Goal: Download file/media

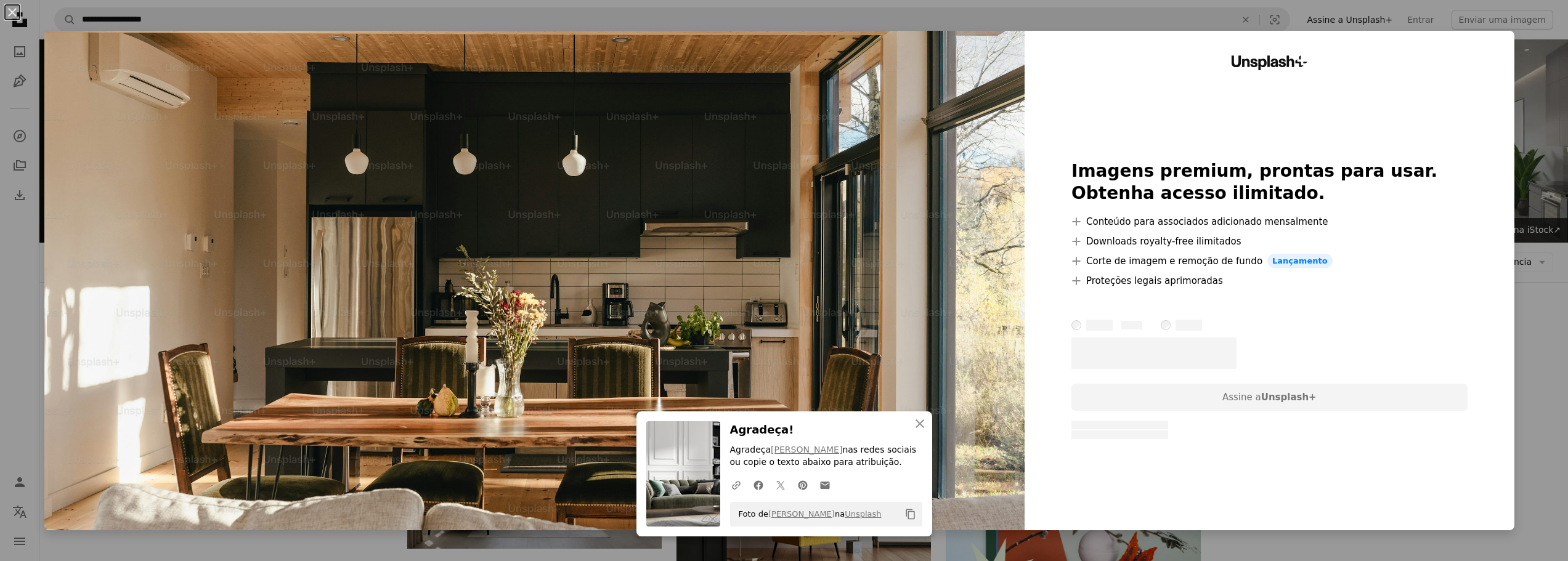
scroll to position [2157, 0]
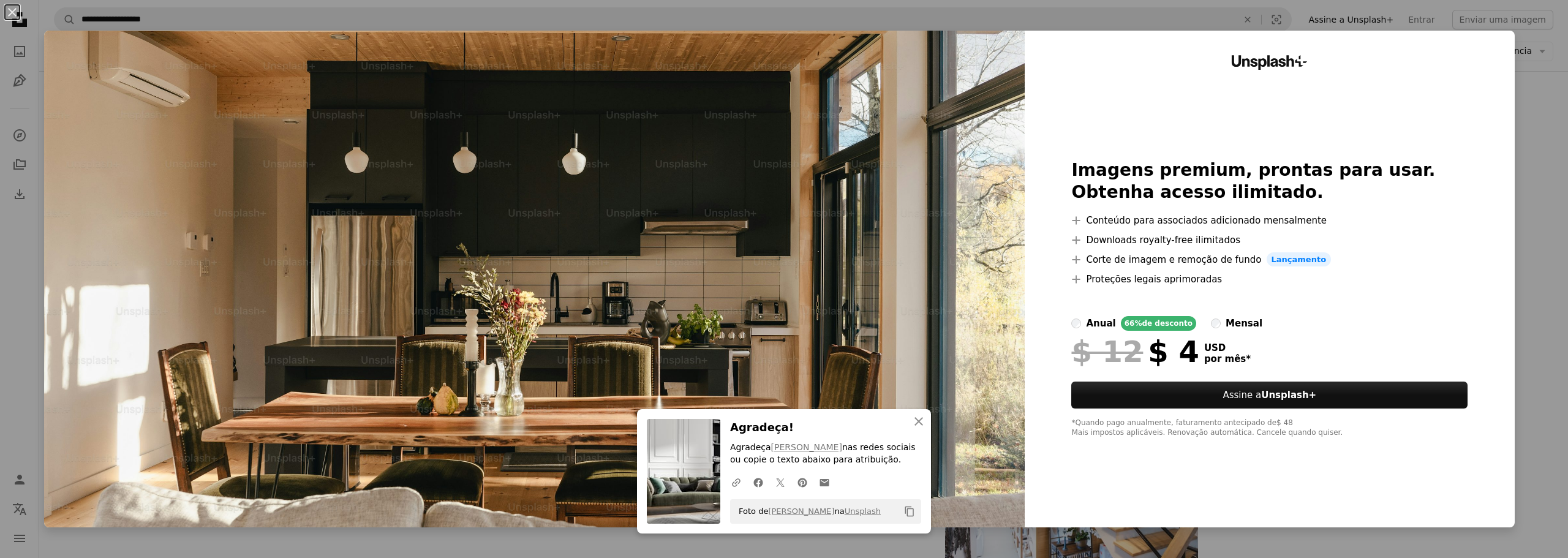
drag, startPoint x: 1567, startPoint y: 101, endPoint x: 1557, endPoint y: 101, distance: 10.0
click at [1544, 102] on div "An X shape An X shape Fechar Agradeça! Agradeça [PERSON_NAME] nas redes sociais…" at bounding box center [784, 279] width 1568 height 558
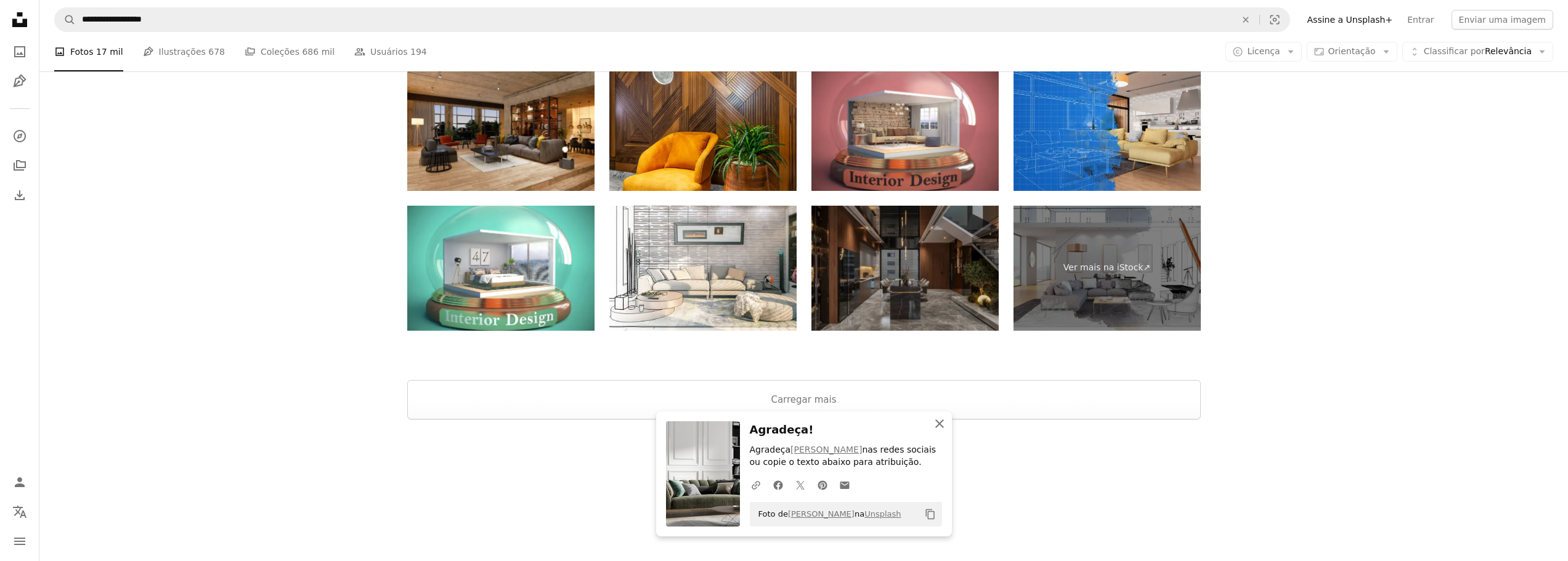
click at [940, 423] on icon "button" at bounding box center [939, 423] width 8 height 8
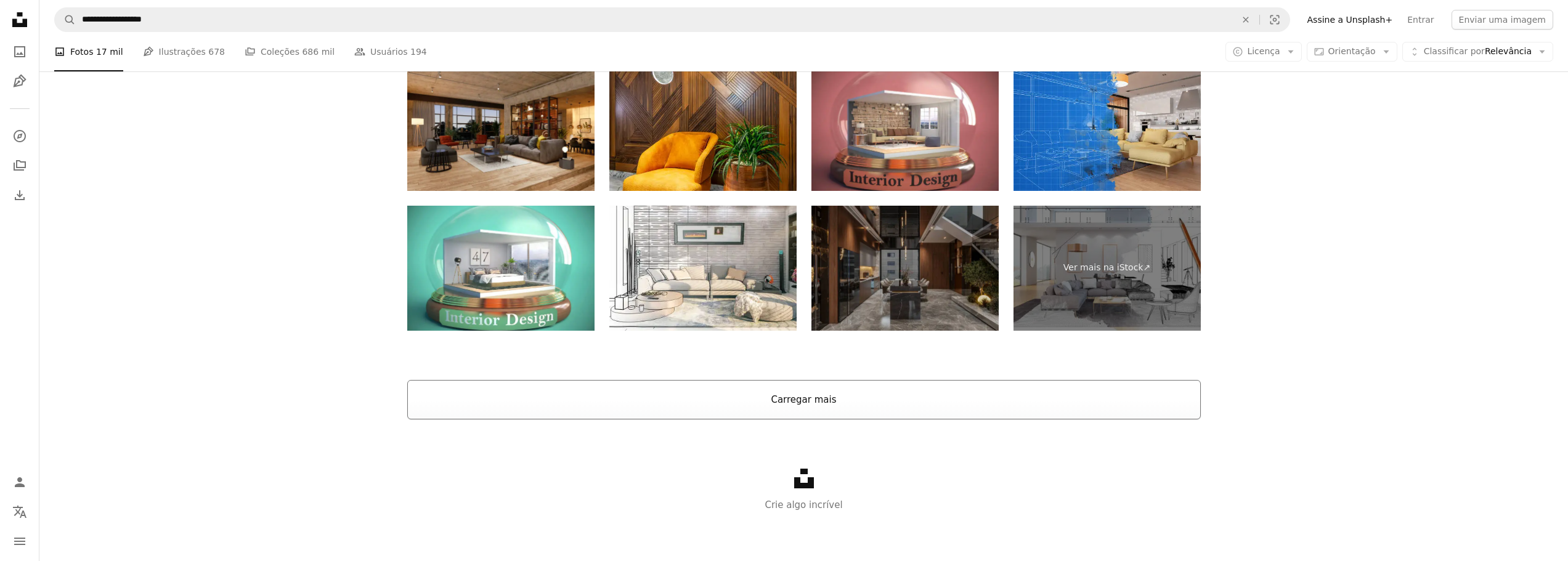
click at [829, 403] on button "Carregar mais" at bounding box center [804, 399] width 794 height 39
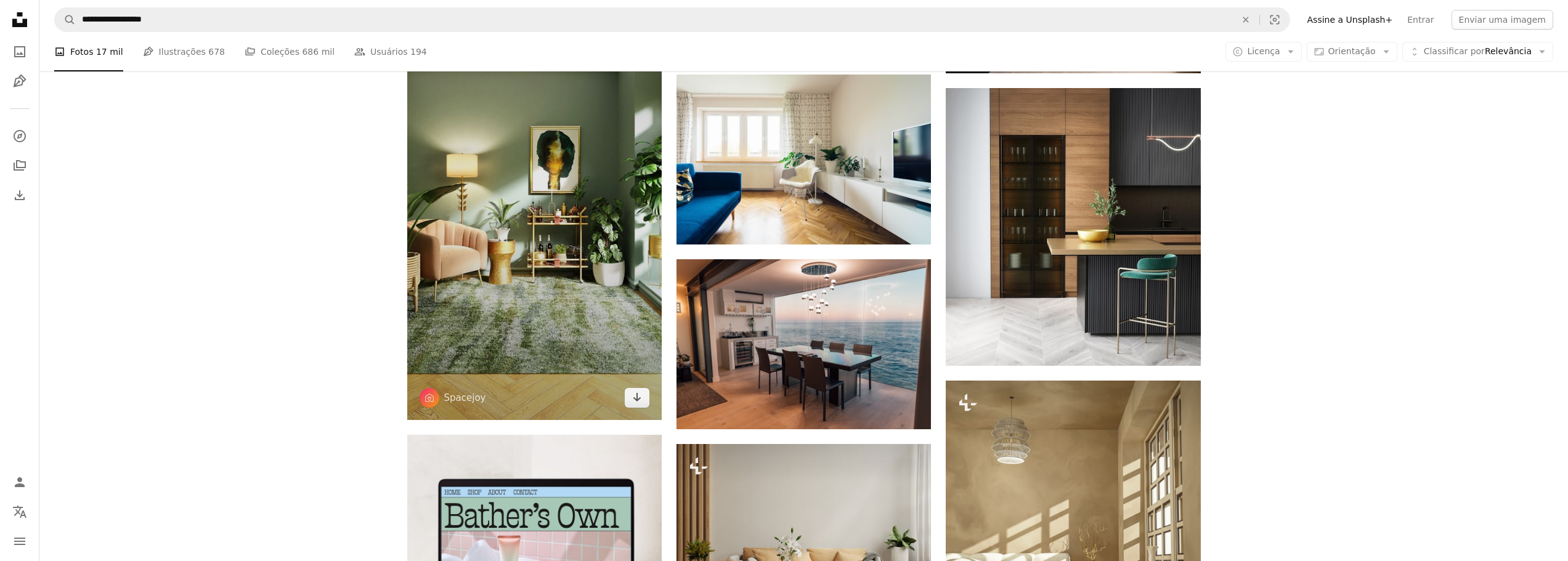
scroll to position [3093, 0]
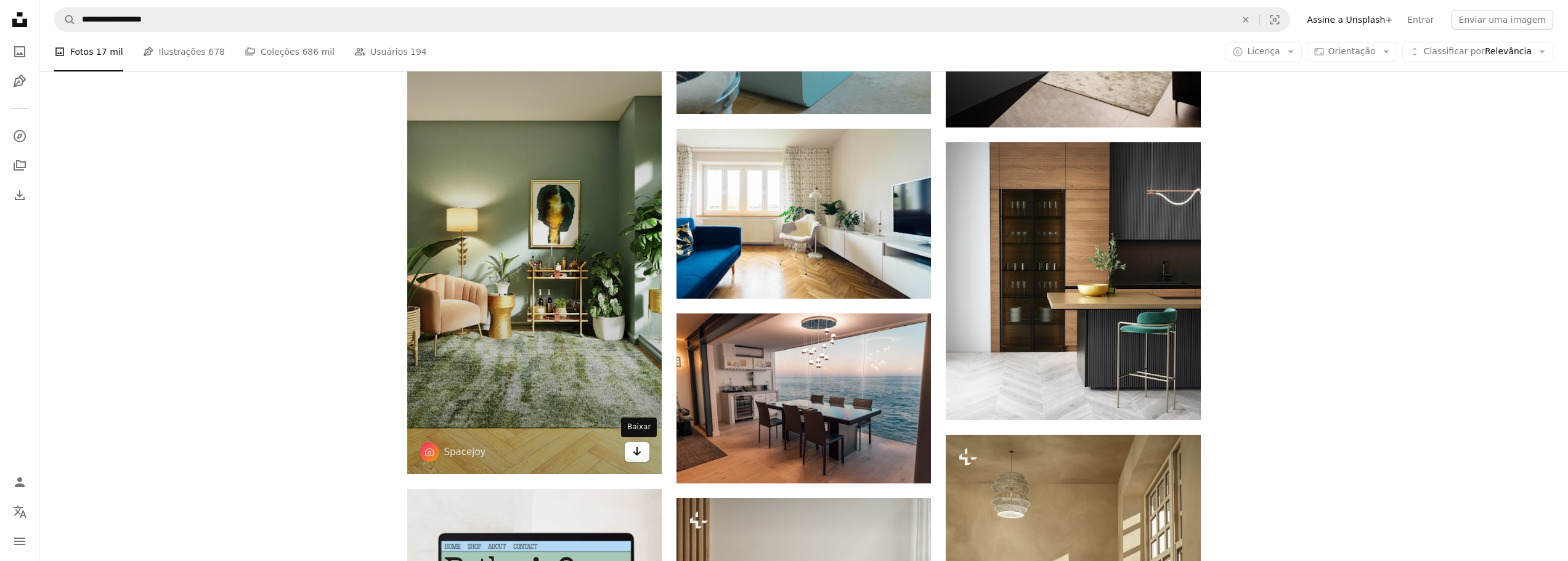
click at [639, 460] on link "Arrow pointing down" at bounding box center [637, 452] width 25 height 20
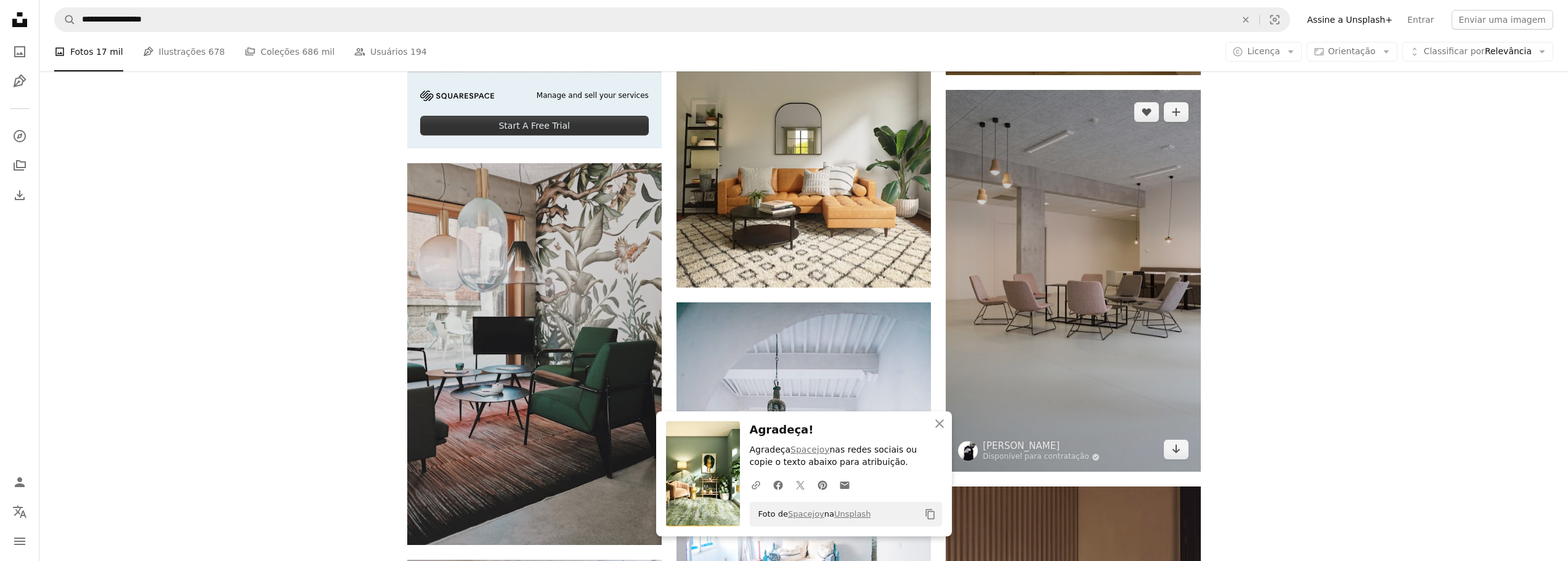
scroll to position [3833, 0]
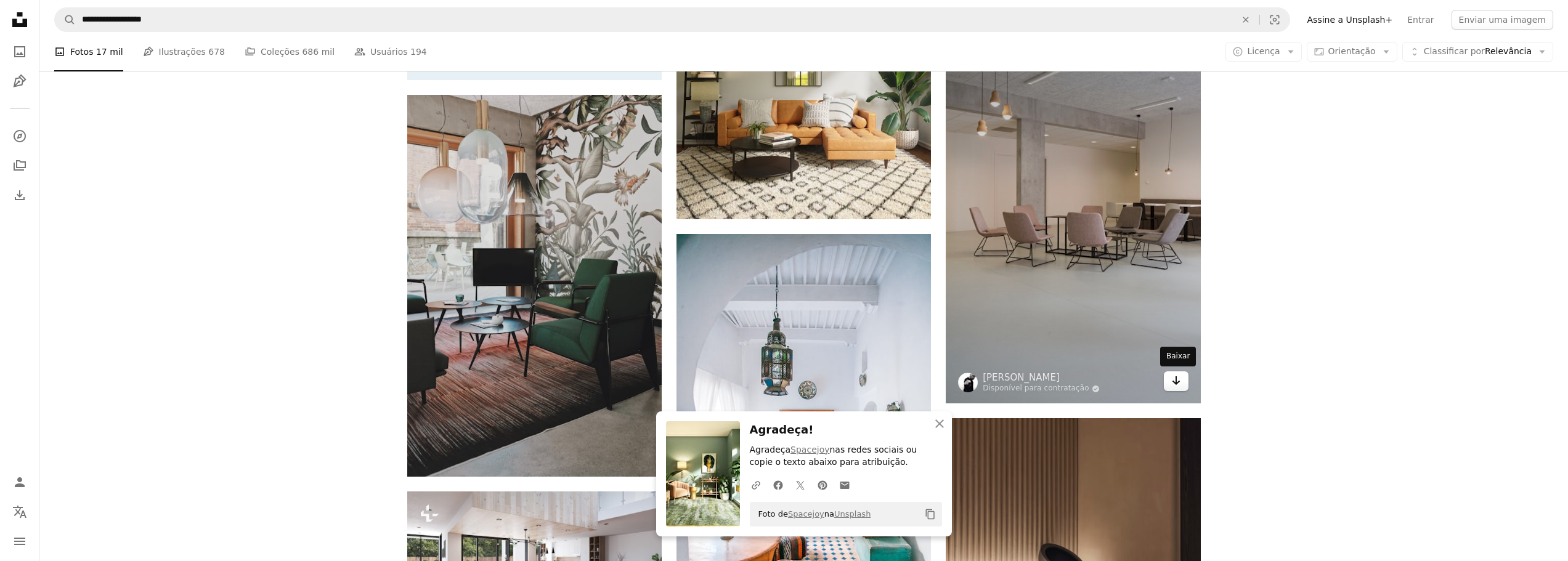
click at [1181, 380] on link "Arrow pointing down" at bounding box center [1176, 381] width 25 height 20
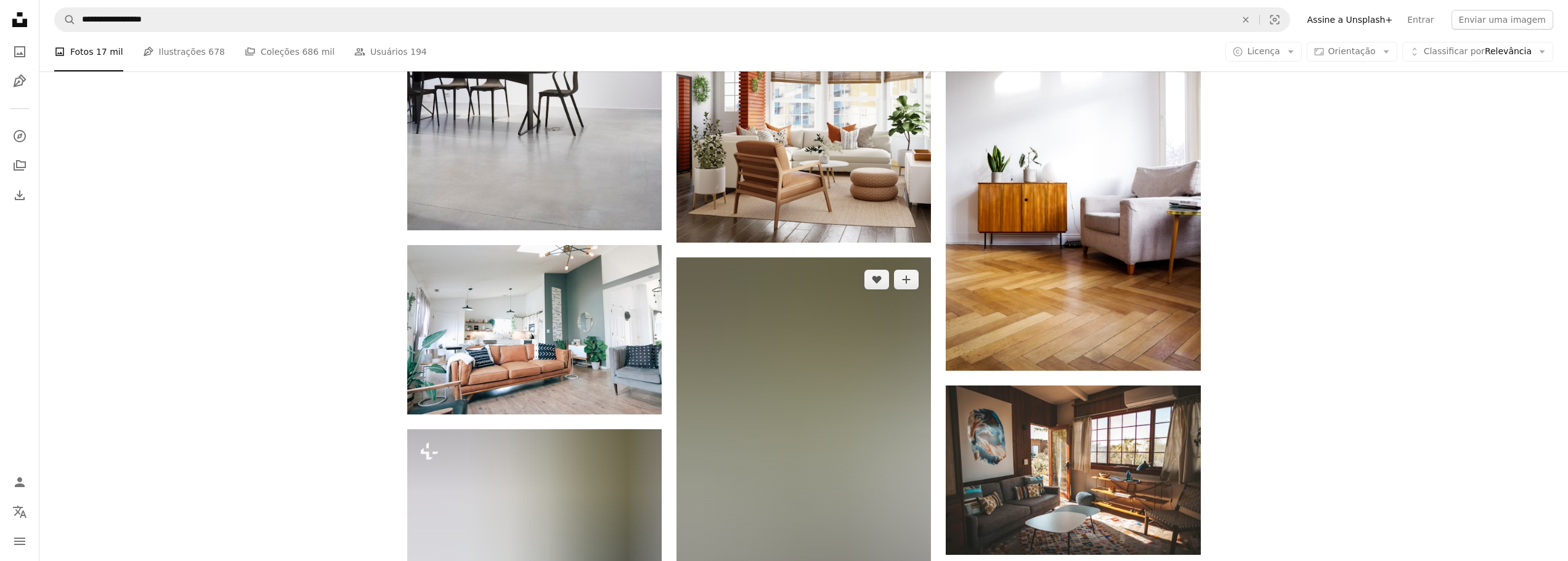
scroll to position [4942, 0]
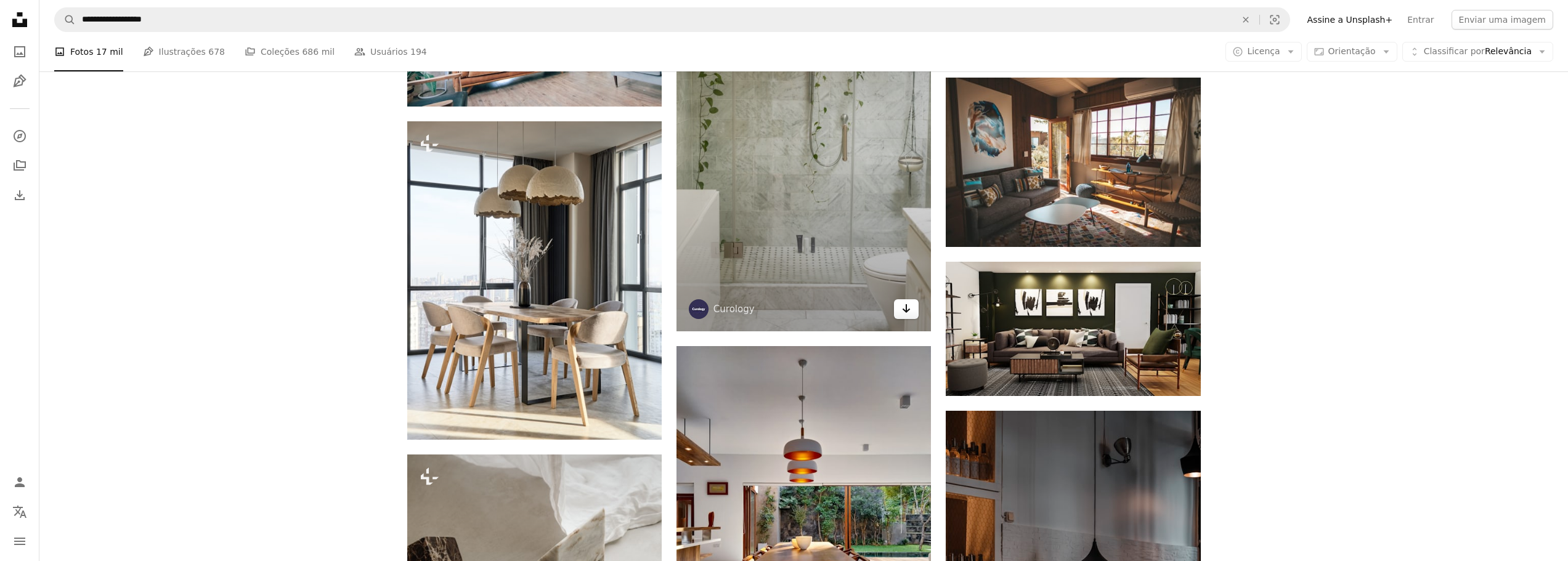
click at [907, 312] on icon "Baixar" at bounding box center [907, 308] width 8 height 8
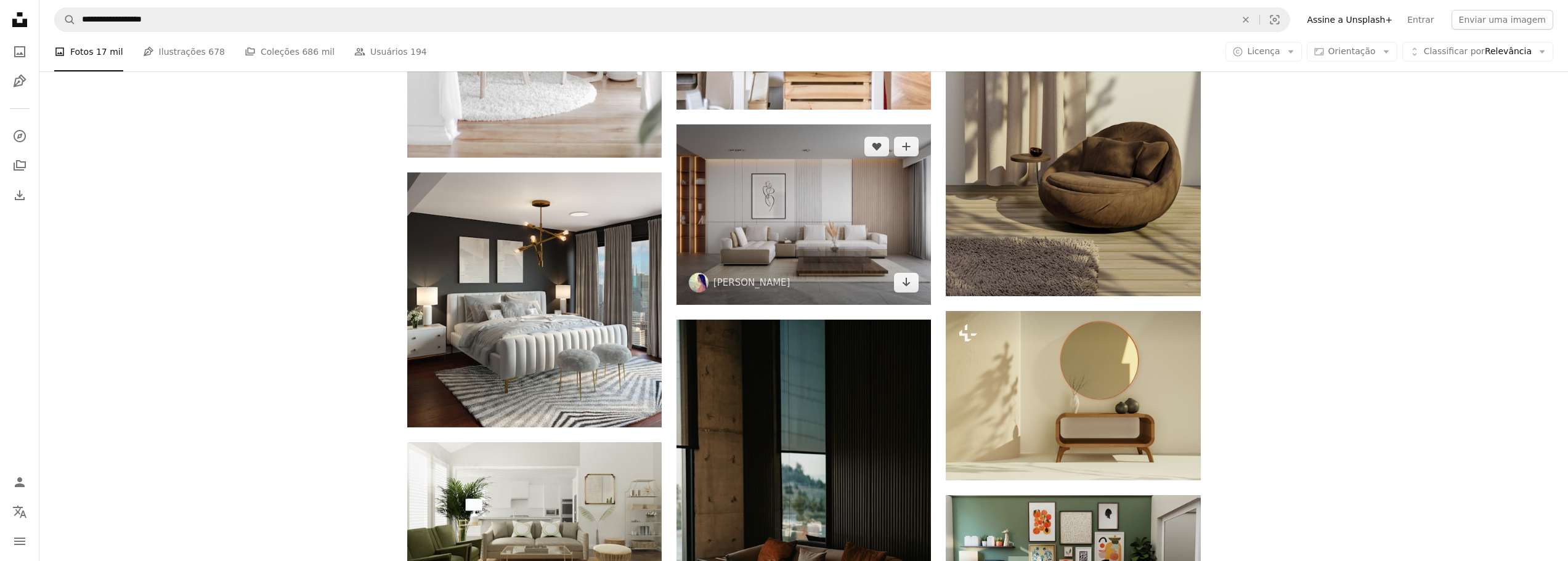
scroll to position [6667, 0]
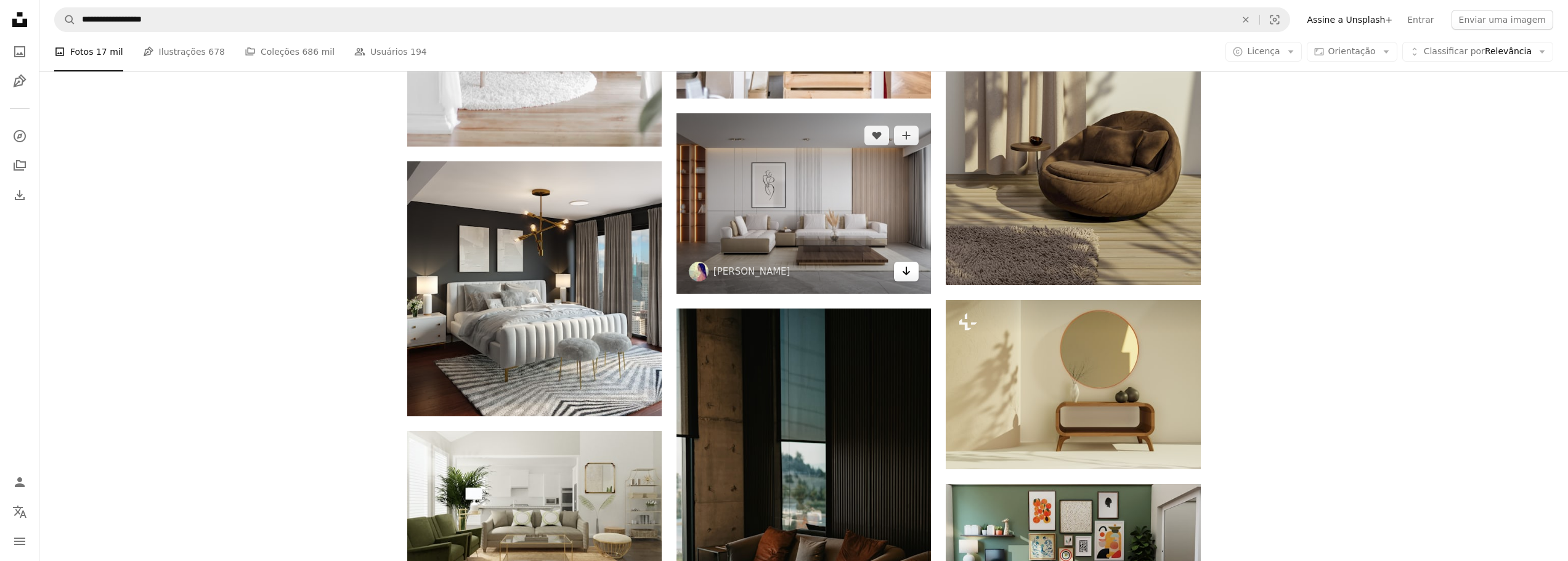
click at [905, 278] on icon "Arrow pointing down" at bounding box center [906, 271] width 10 height 15
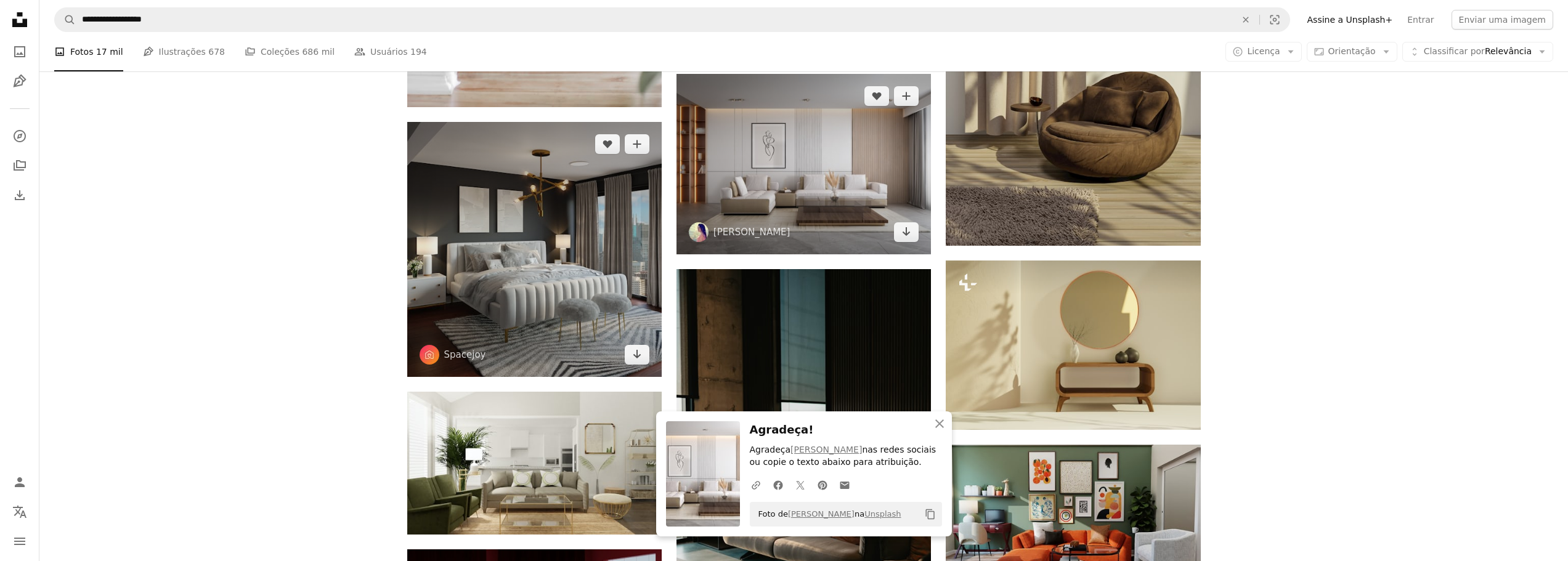
scroll to position [6728, 0]
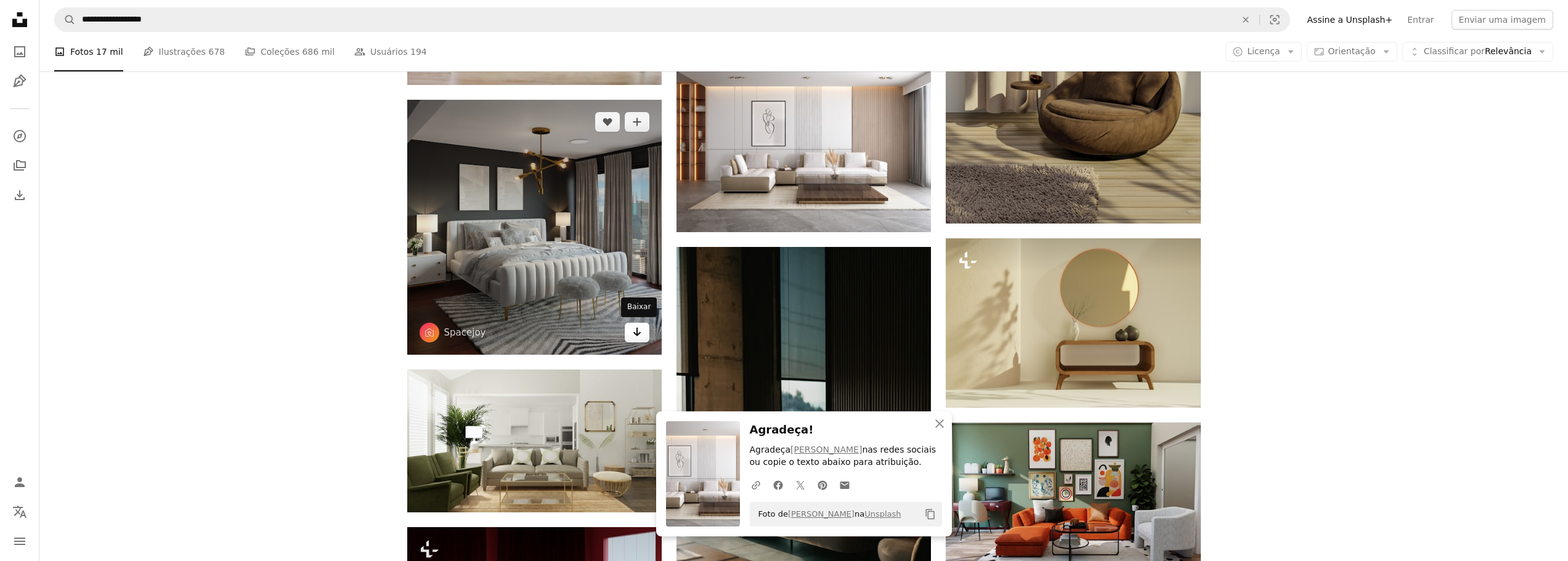
click at [634, 339] on icon "Arrow pointing down" at bounding box center [637, 332] width 10 height 15
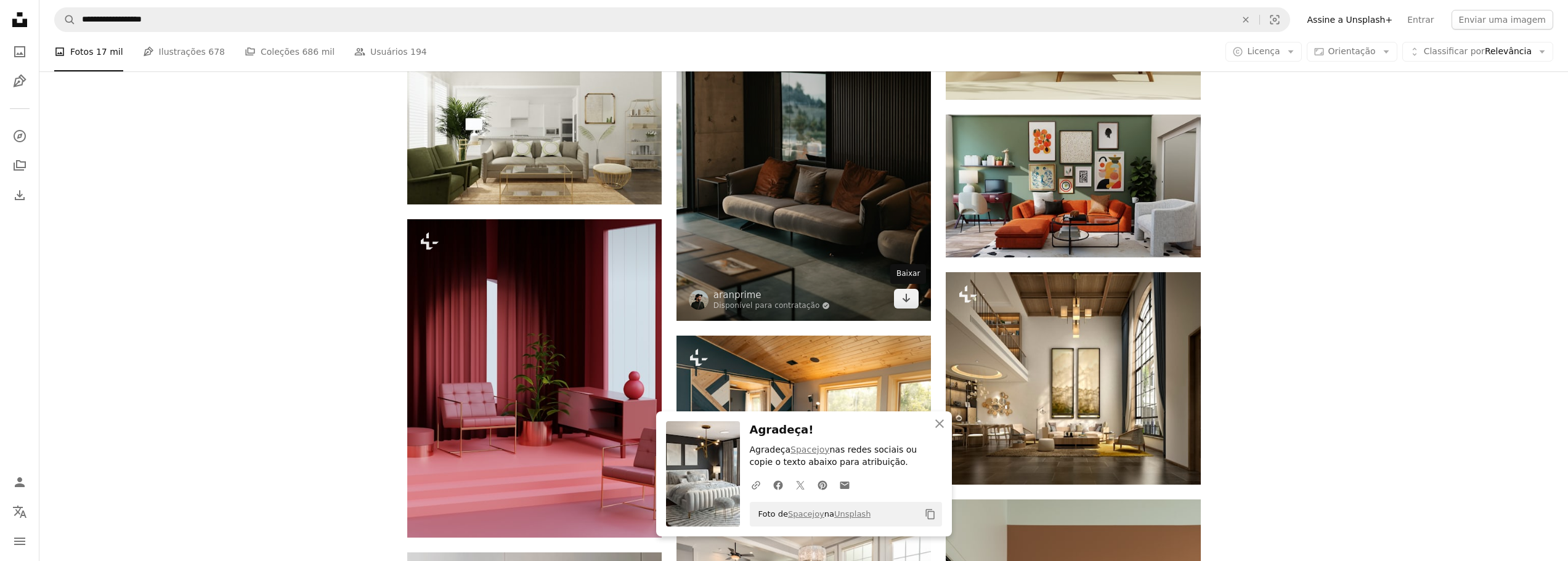
drag, startPoint x: 903, startPoint y: 298, endPoint x: 885, endPoint y: 311, distance: 22.2
click at [903, 299] on icon "Arrow pointing down" at bounding box center [906, 298] width 10 height 15
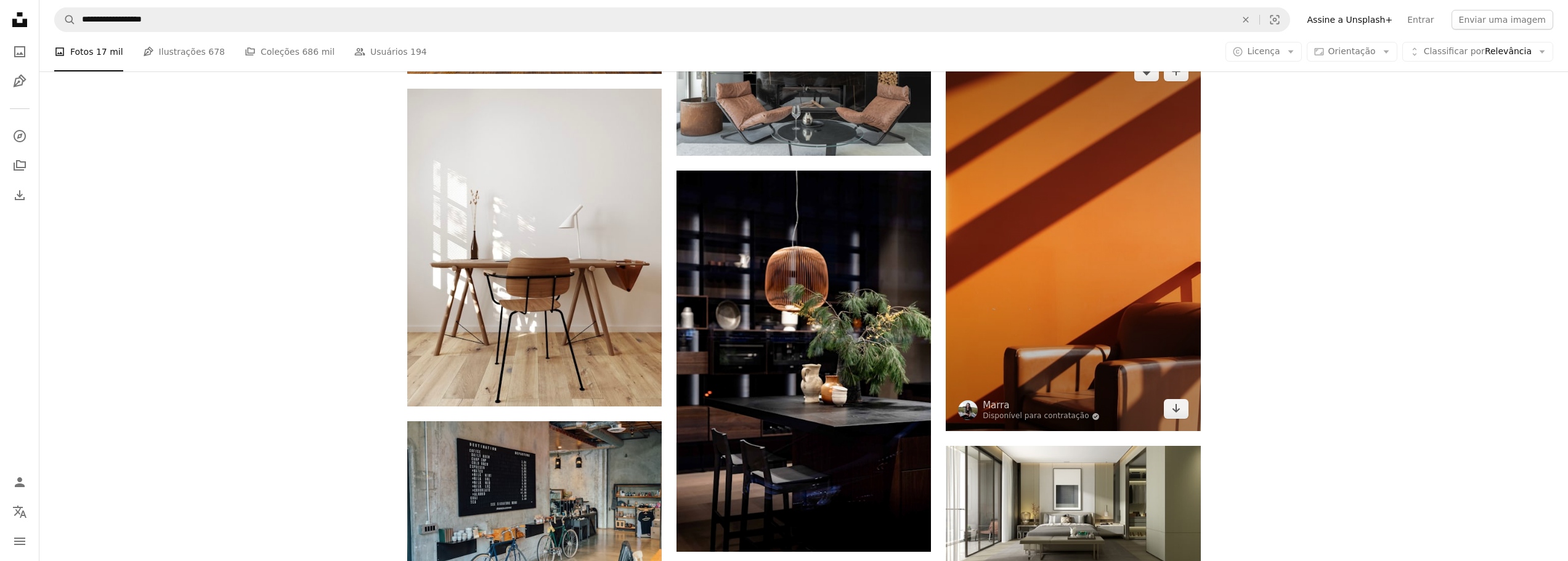
scroll to position [8515, 0]
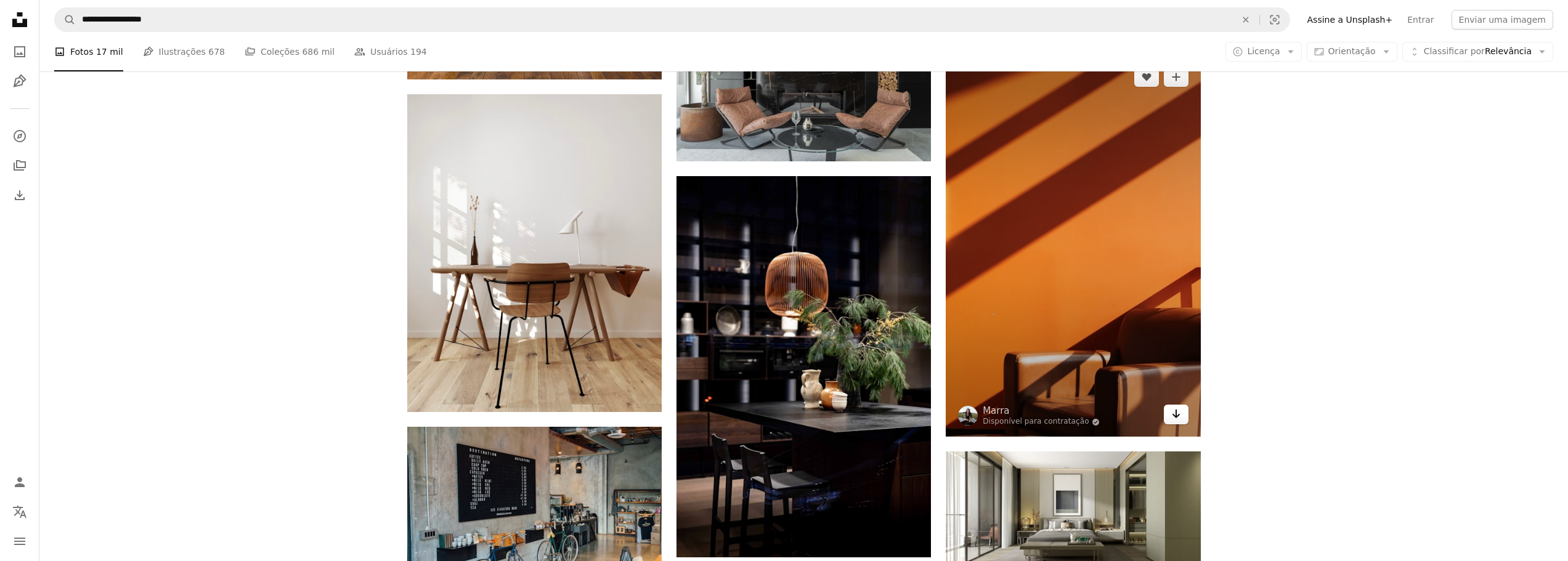
click at [1178, 412] on icon "Arrow pointing down" at bounding box center [1176, 414] width 10 height 15
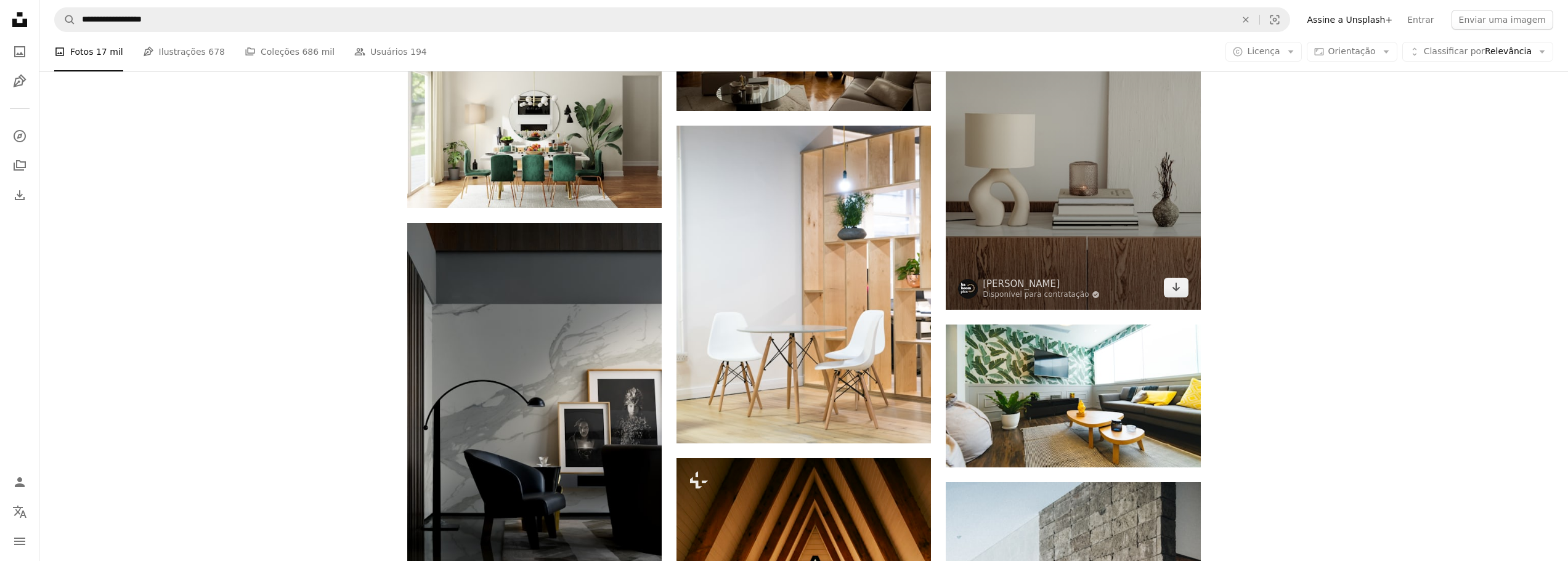
scroll to position [10487, 0]
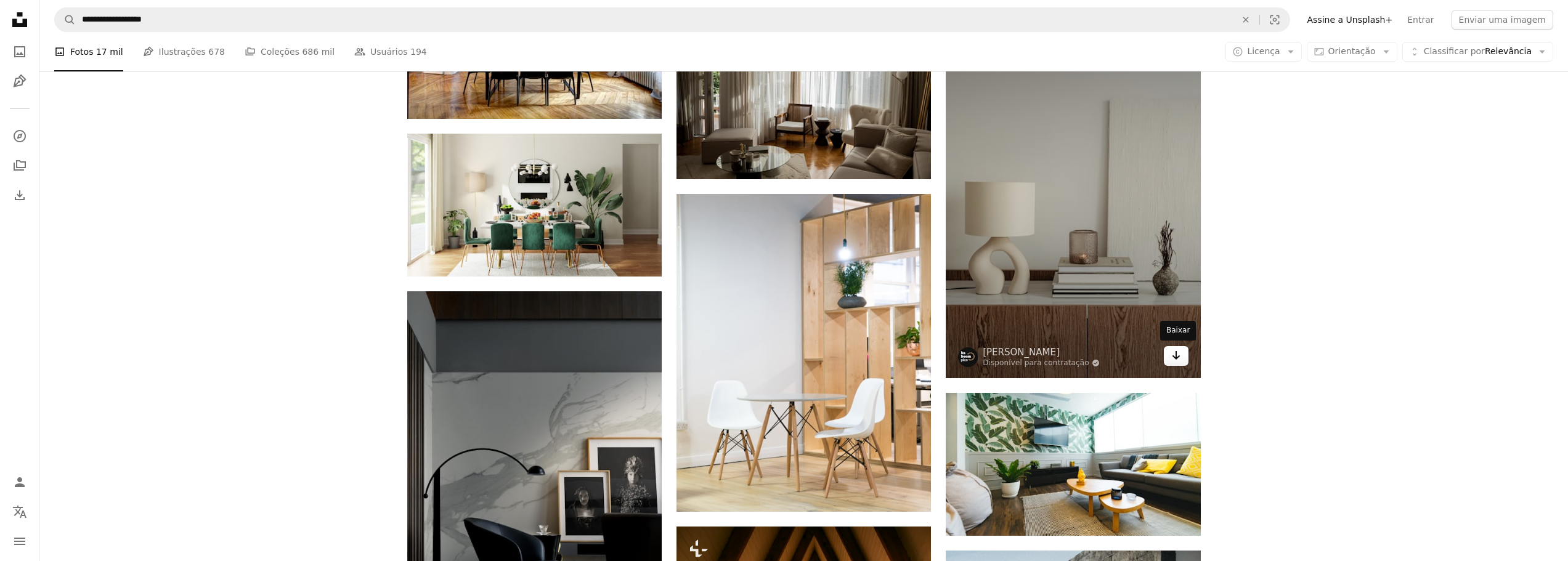
click at [1176, 355] on icon "Baixar" at bounding box center [1176, 355] width 8 height 8
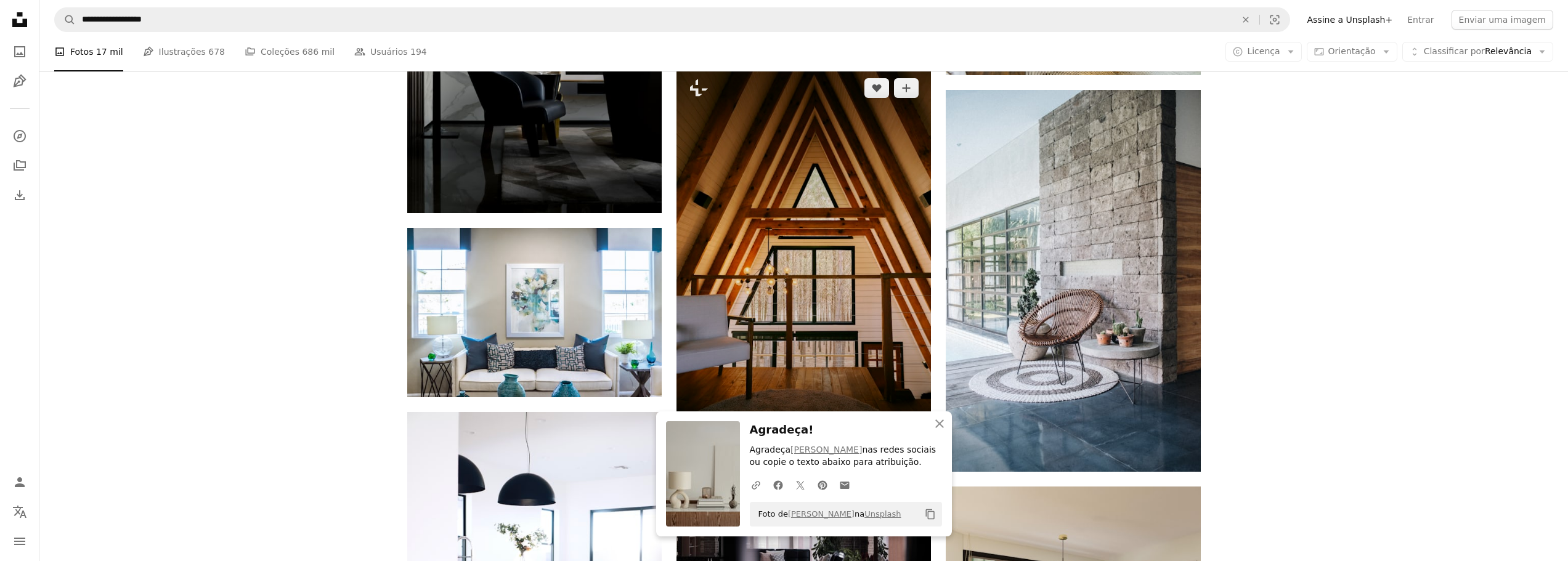
scroll to position [11042, 0]
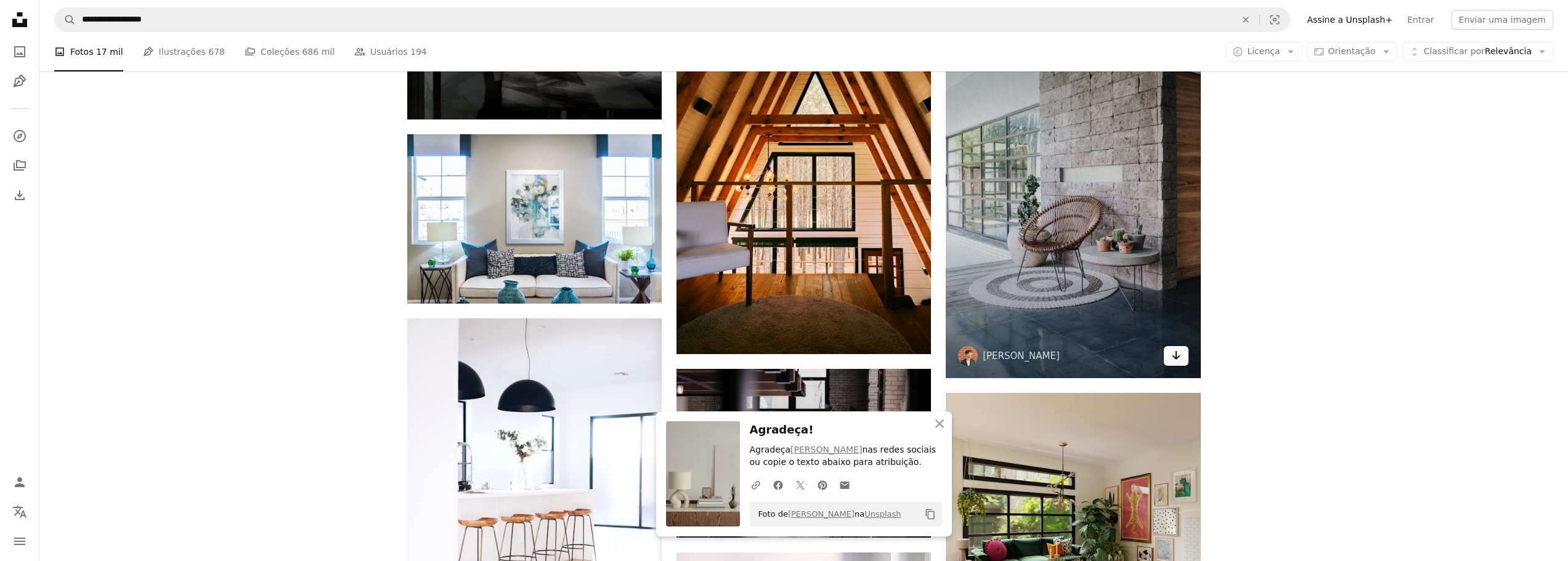
click at [1178, 348] on link "Arrow pointing down" at bounding box center [1176, 356] width 25 height 20
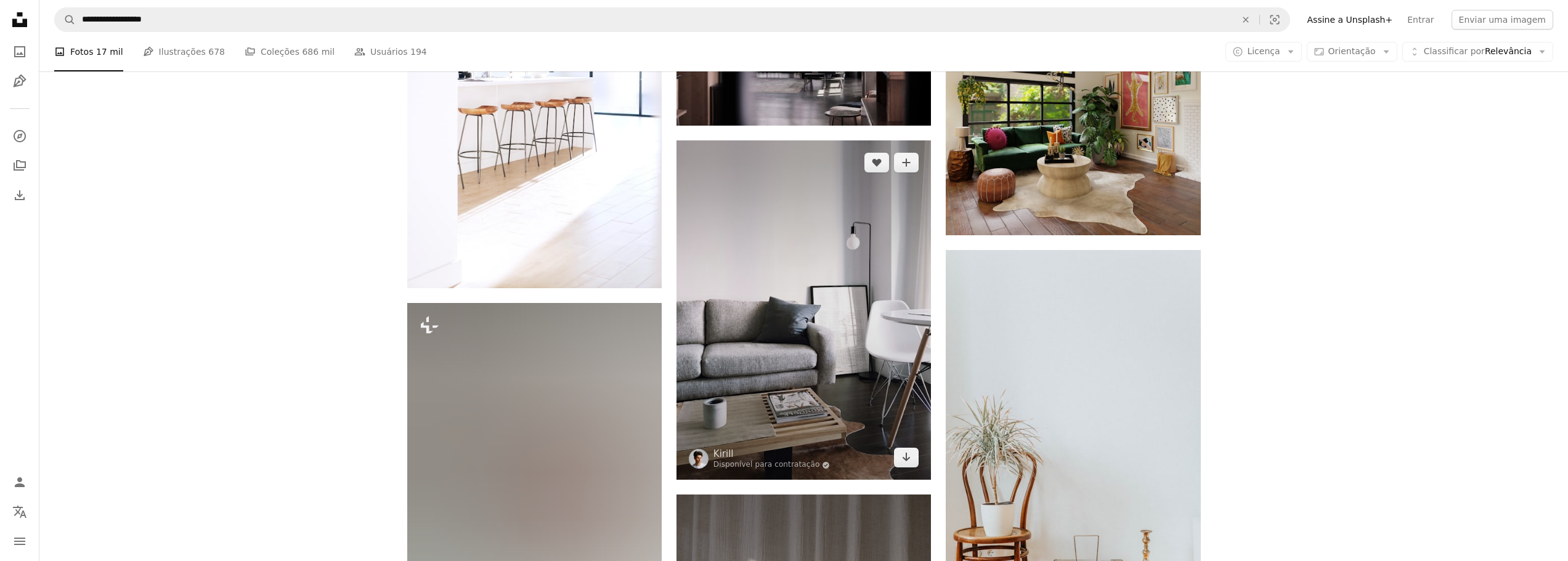
scroll to position [11535, 0]
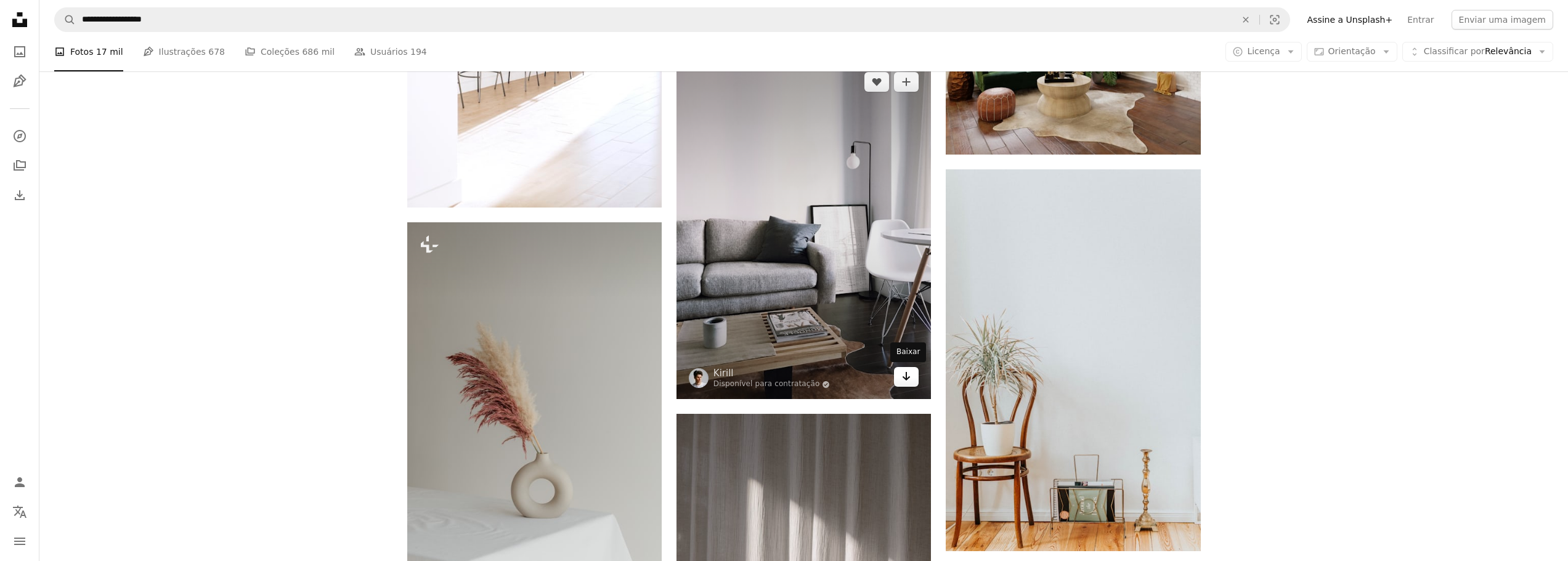
click at [908, 382] on icon "Arrow pointing down" at bounding box center [906, 376] width 10 height 15
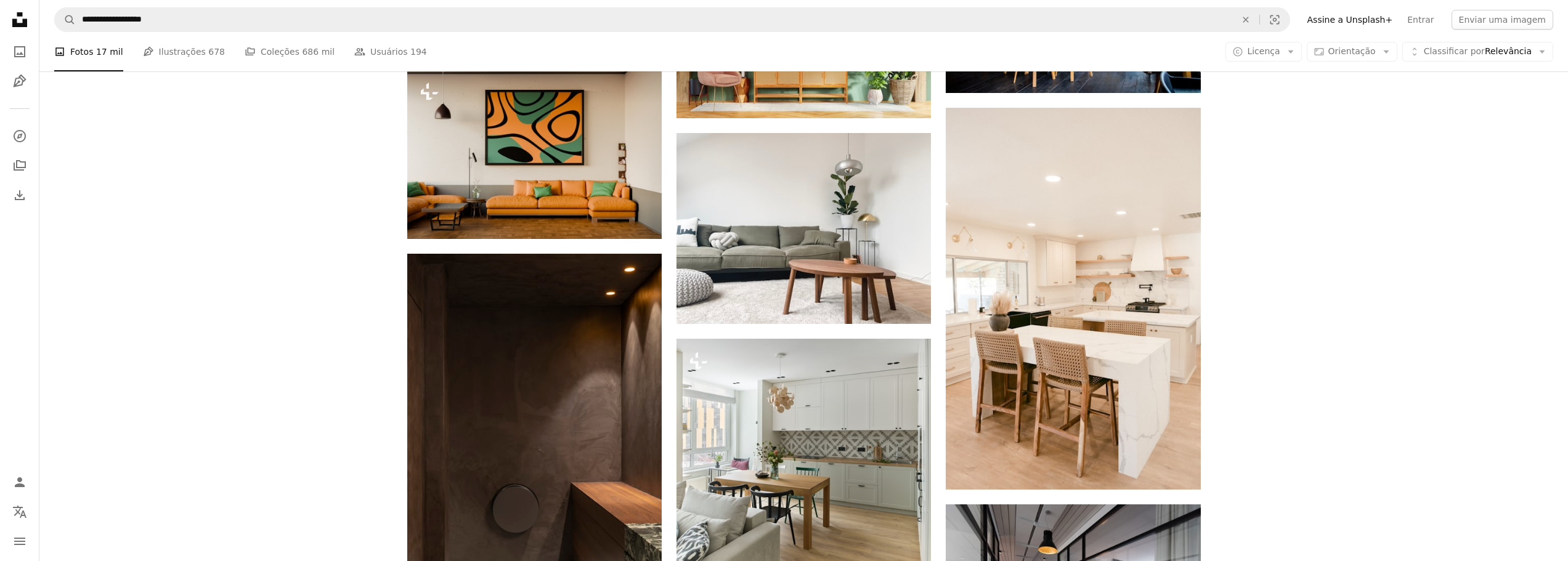
scroll to position [13136, 0]
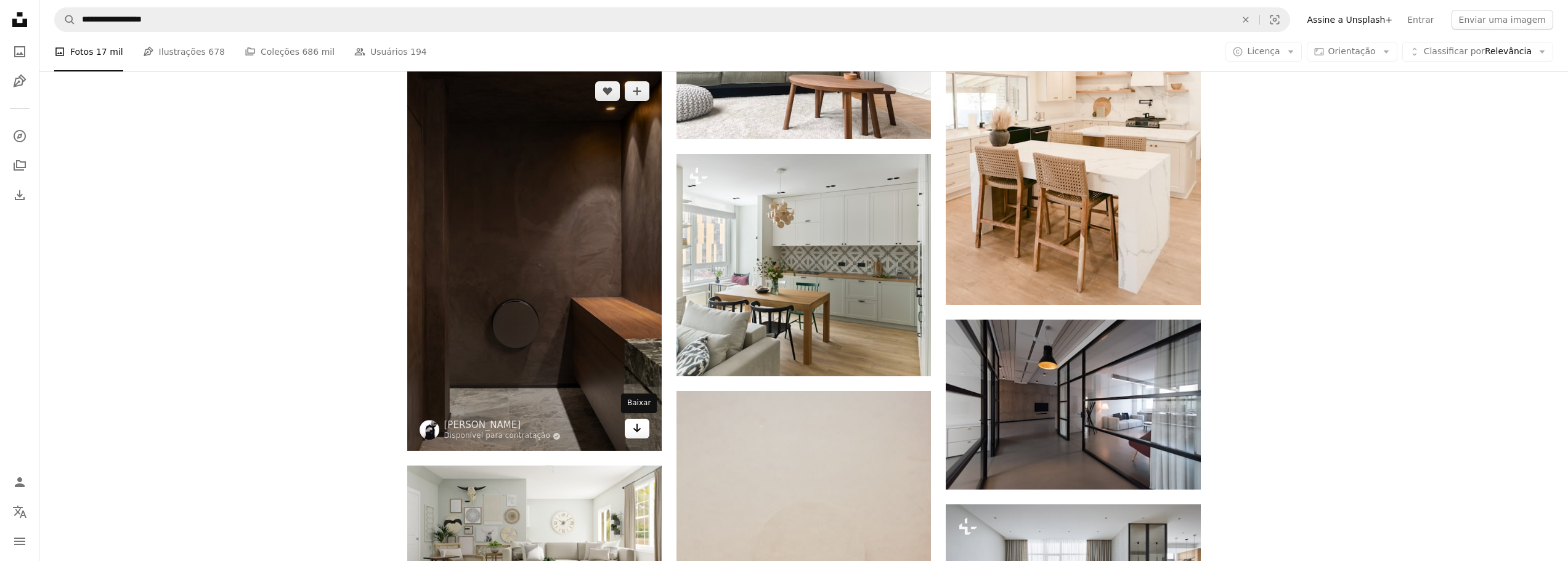
click at [639, 425] on icon "Arrow pointing down" at bounding box center [637, 428] width 10 height 15
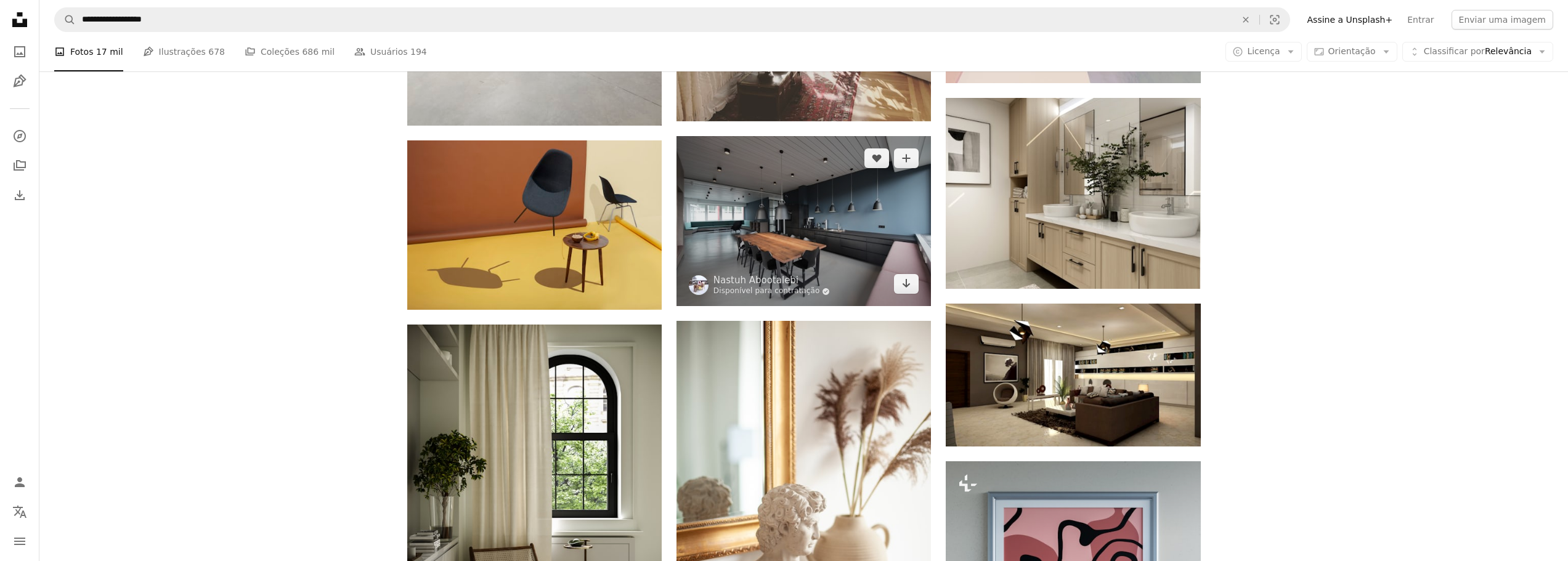
scroll to position [16032, 0]
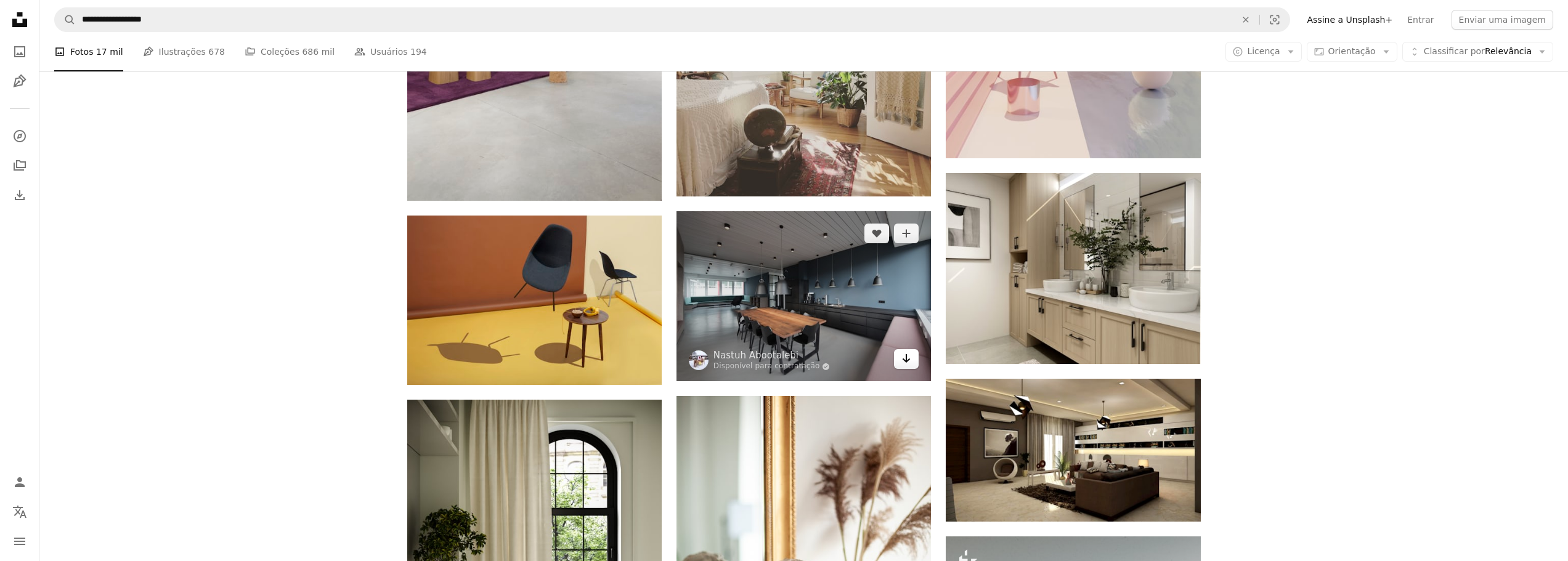
click at [903, 362] on icon "Arrow pointing down" at bounding box center [906, 358] width 10 height 15
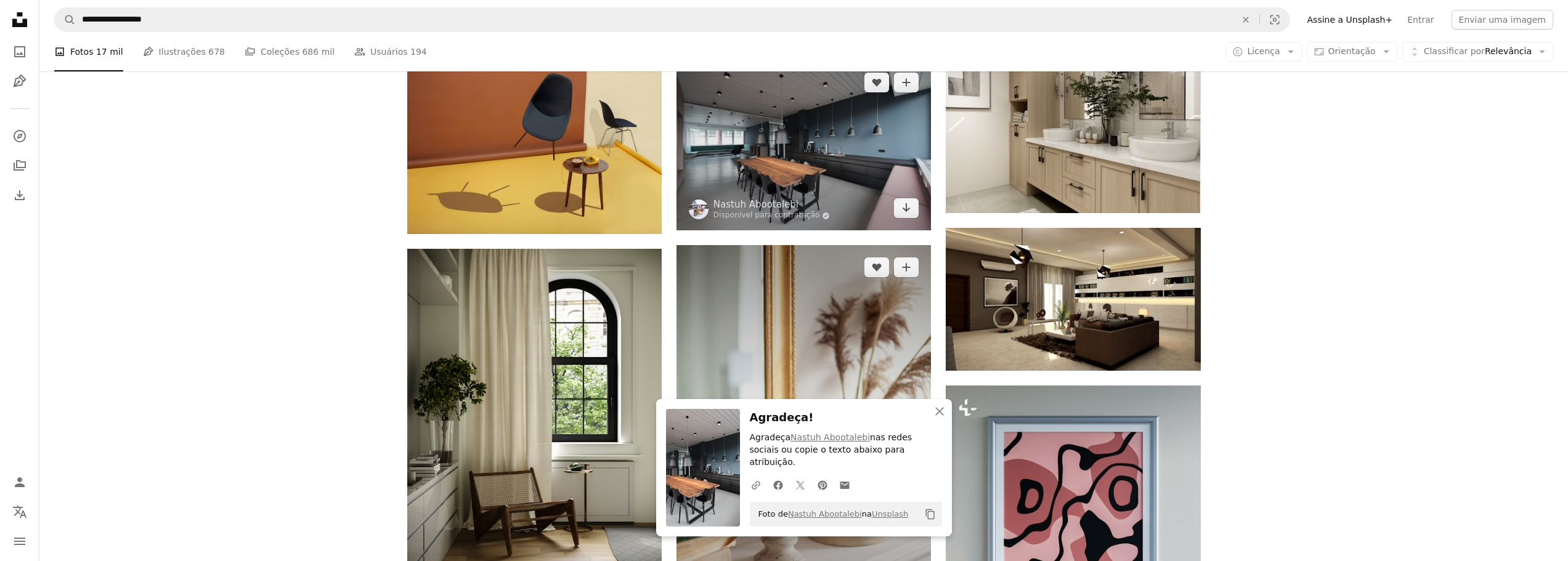
scroll to position [16279, 0]
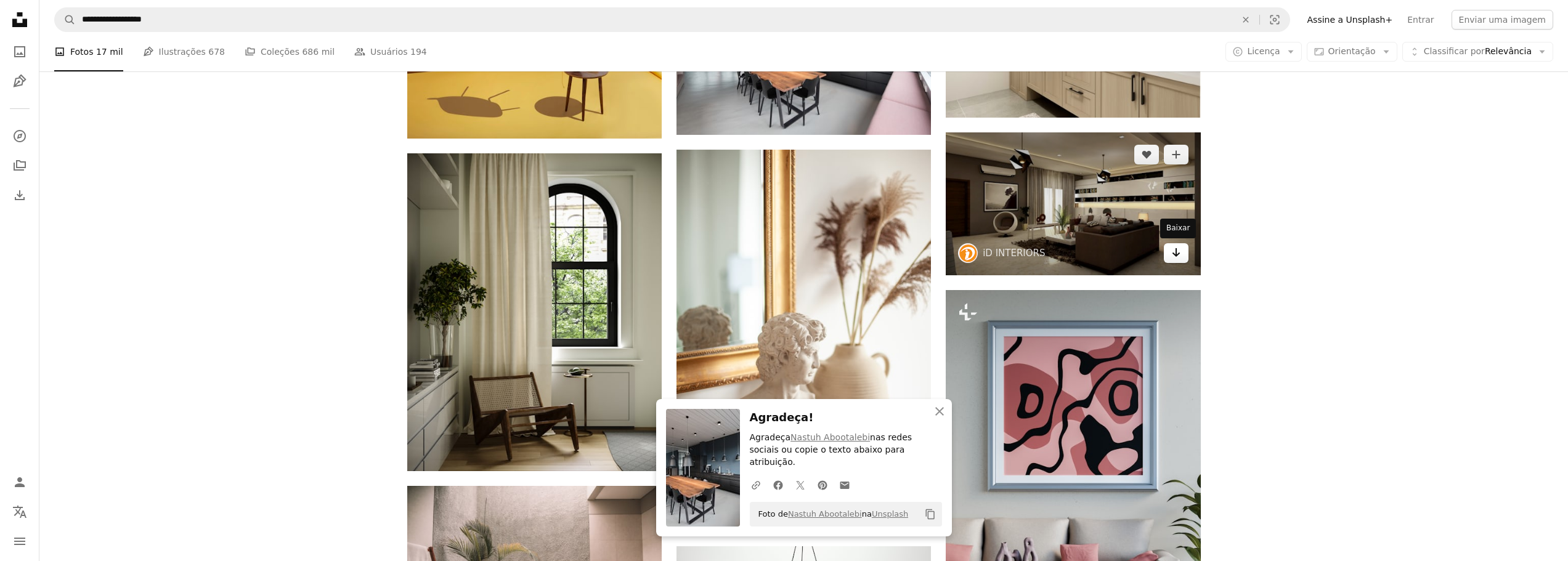
click at [1169, 257] on link "Arrow pointing down" at bounding box center [1176, 253] width 25 height 20
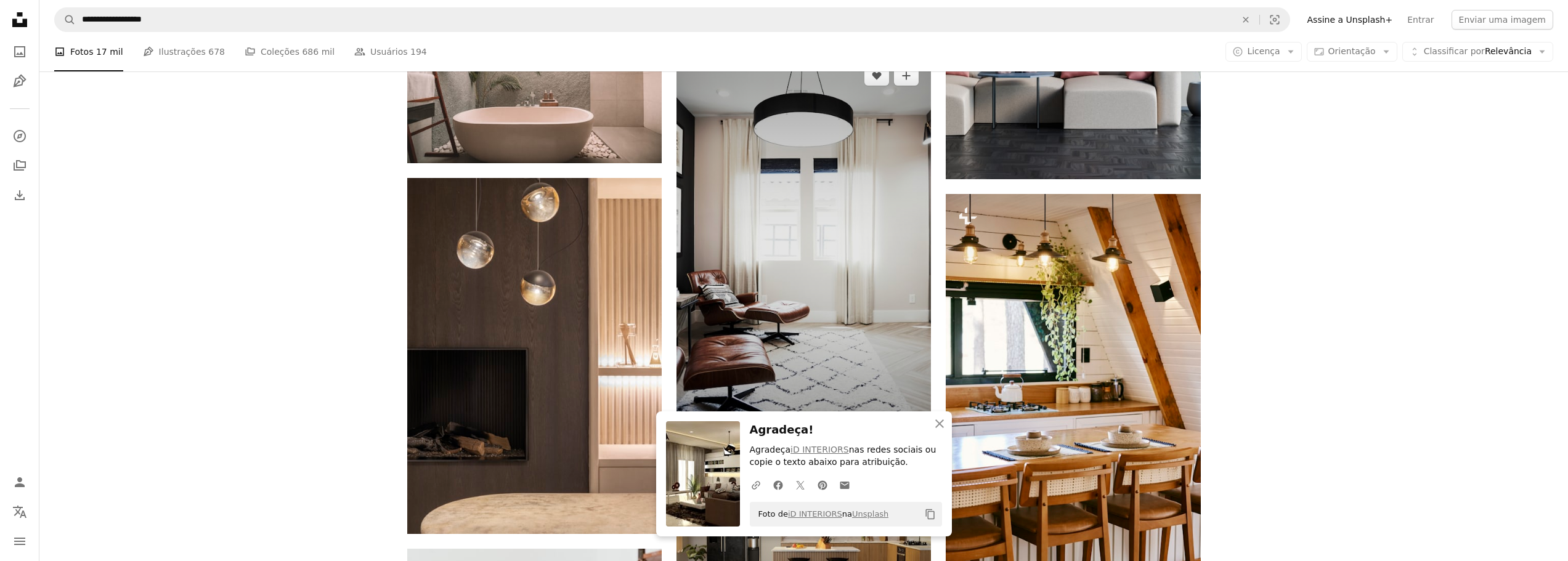
scroll to position [16957, 0]
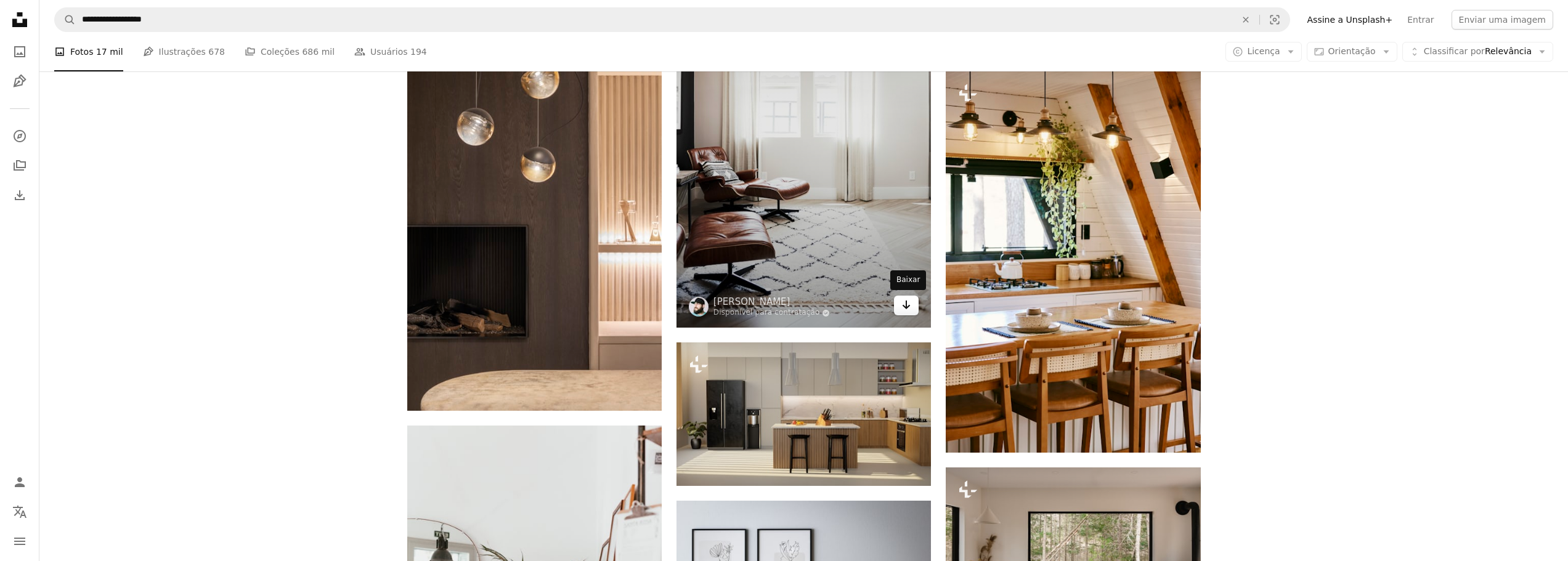
click at [910, 306] on icon "Arrow pointing down" at bounding box center [906, 304] width 10 height 15
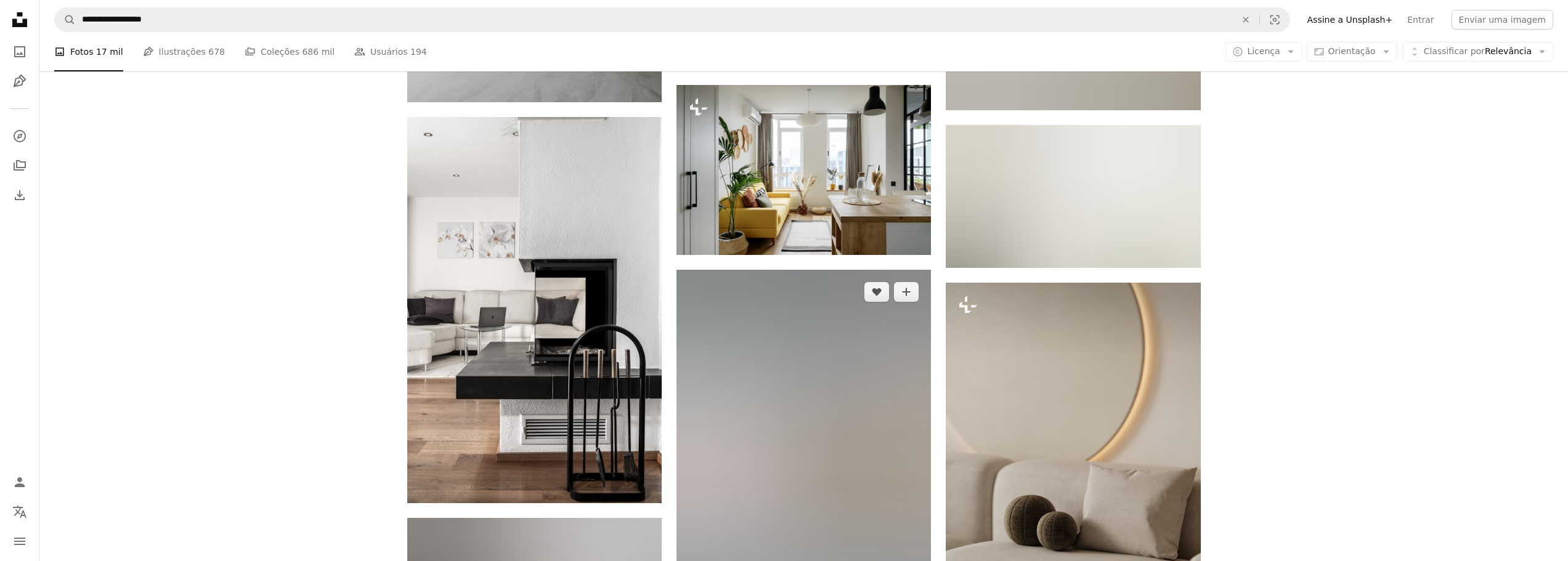
scroll to position [17881, 0]
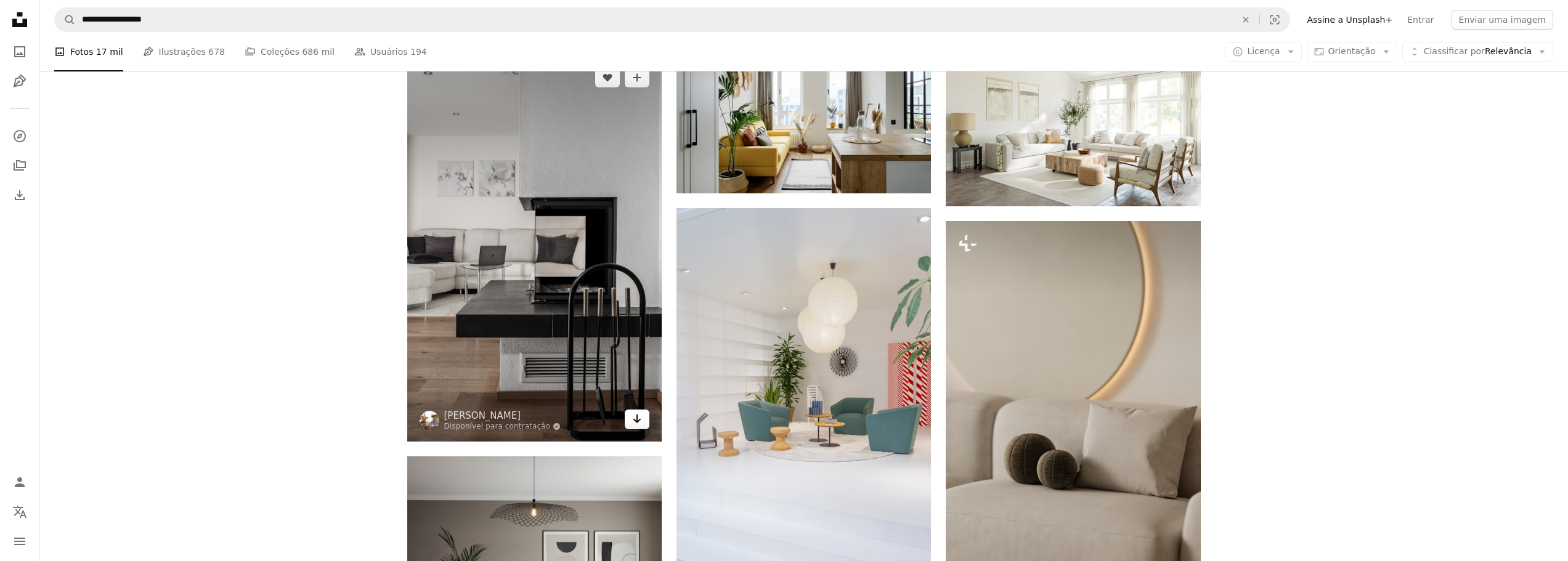
click at [632, 416] on icon "Arrow pointing down" at bounding box center [637, 419] width 10 height 15
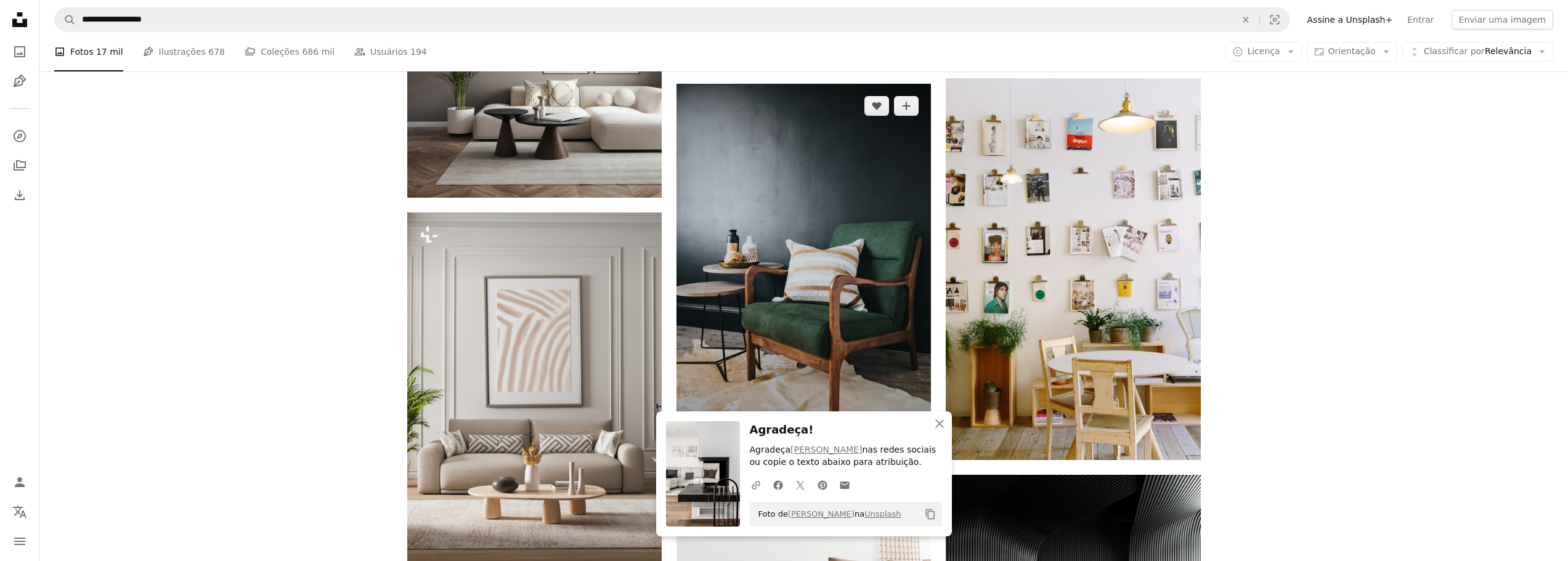
scroll to position [18497, 0]
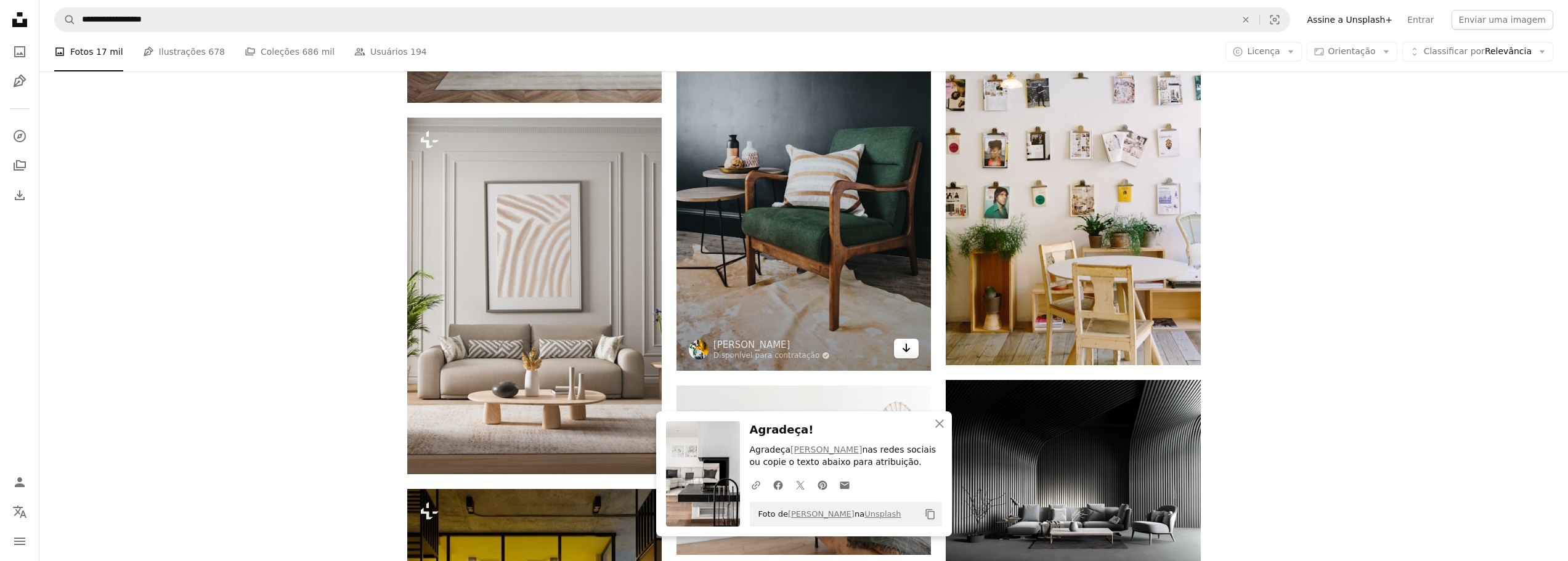
click at [911, 361] on img at bounding box center [804, 180] width 255 height 382
click at [907, 350] on icon "Arrow pointing down" at bounding box center [906, 348] width 10 height 15
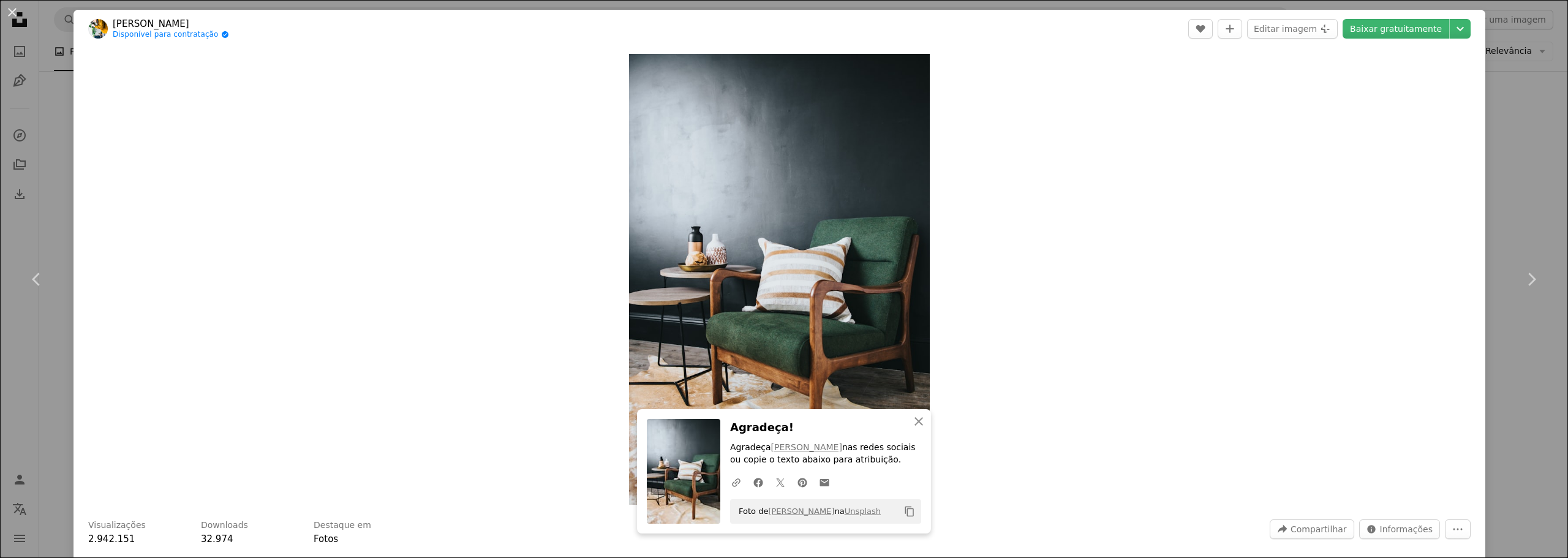
scroll to position [245, 0]
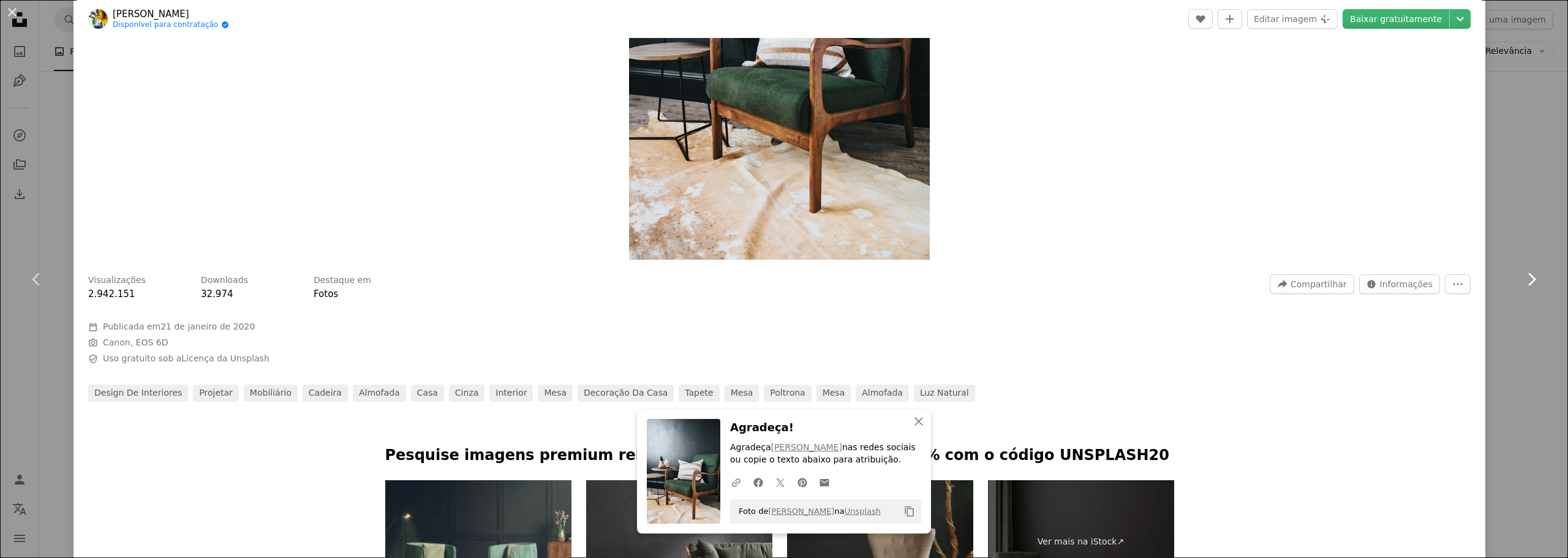
click at [1510, 235] on link "Chevron right" at bounding box center [1531, 279] width 73 height 118
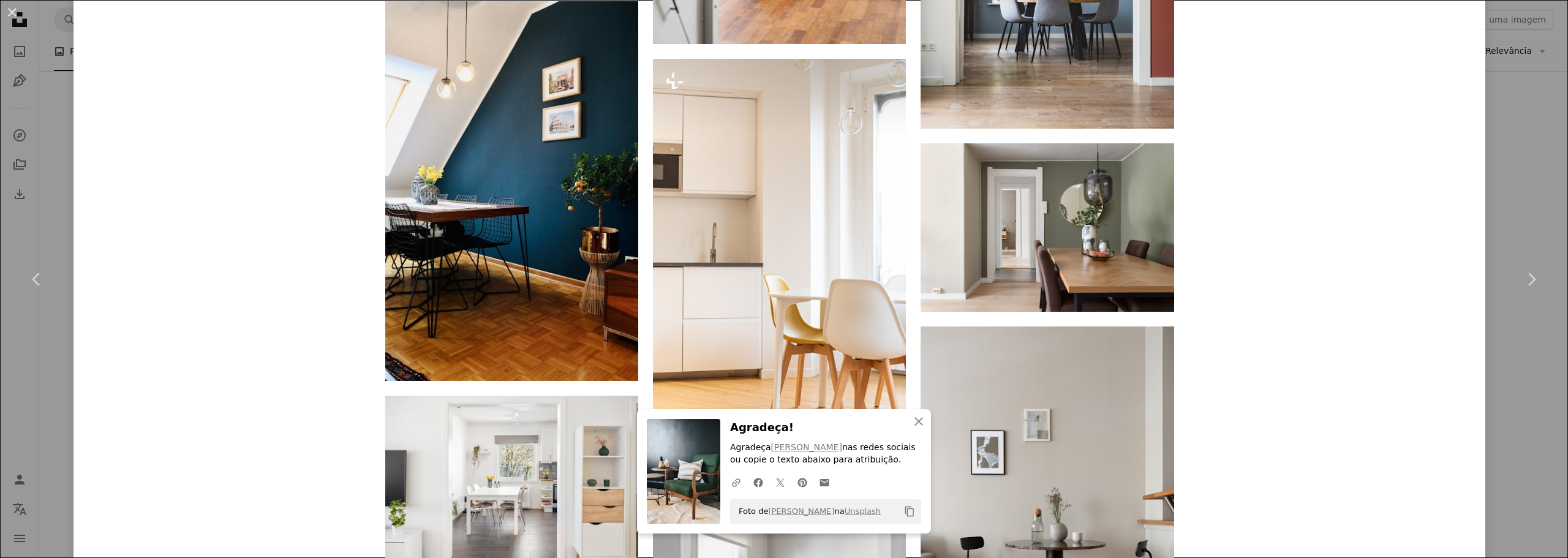
scroll to position [2574, 0]
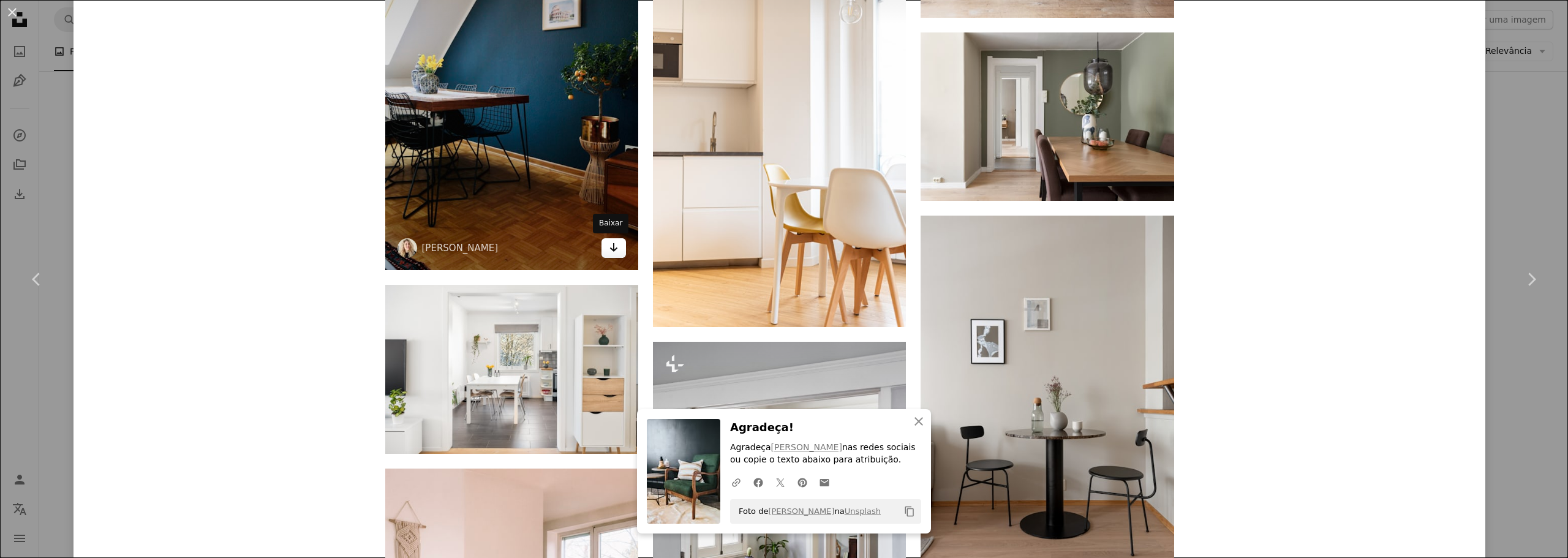
click at [610, 248] on icon "Arrow pointing down" at bounding box center [613, 248] width 10 height 15
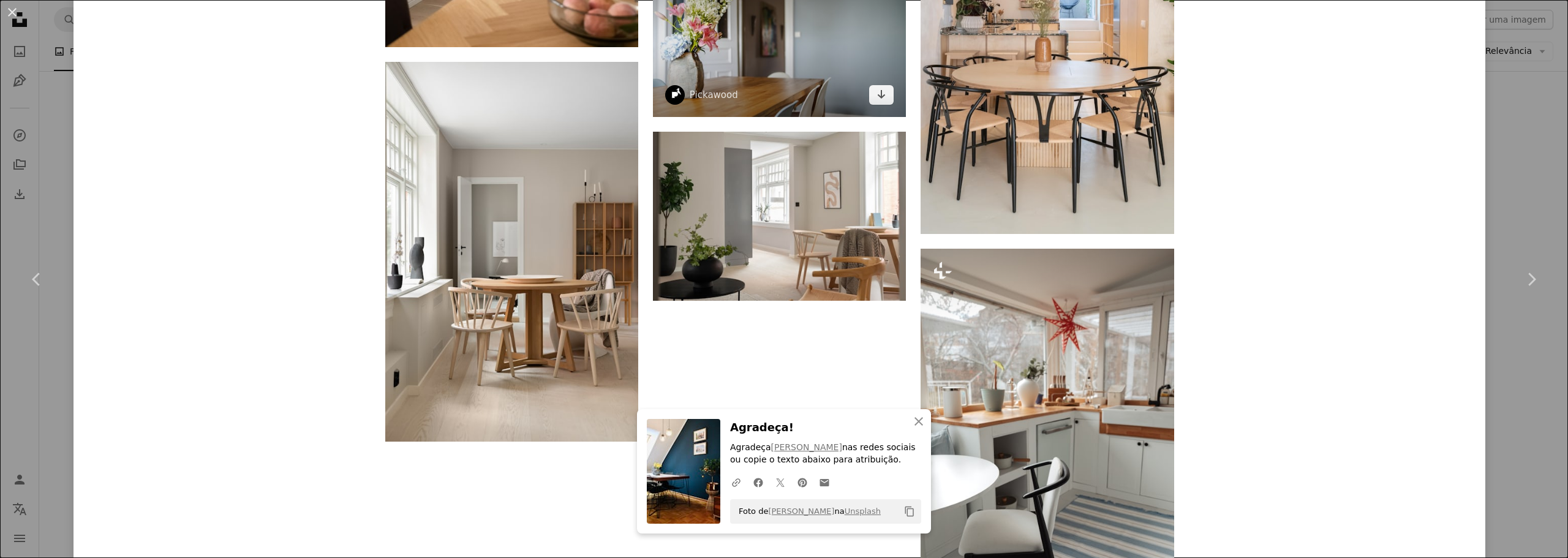
scroll to position [5025, 0]
